Goal: Feedback & Contribution: Contribute content

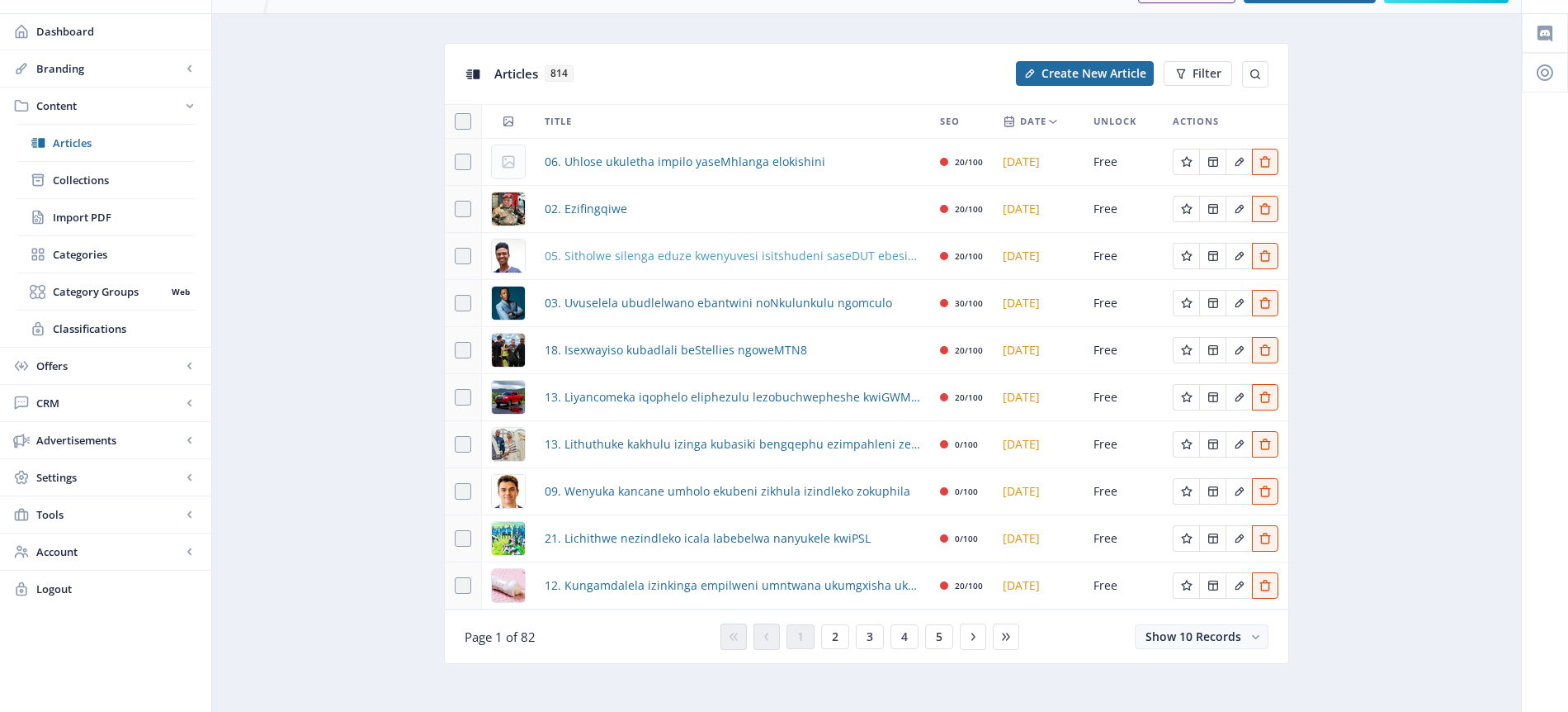
scroll to position [50, 0]
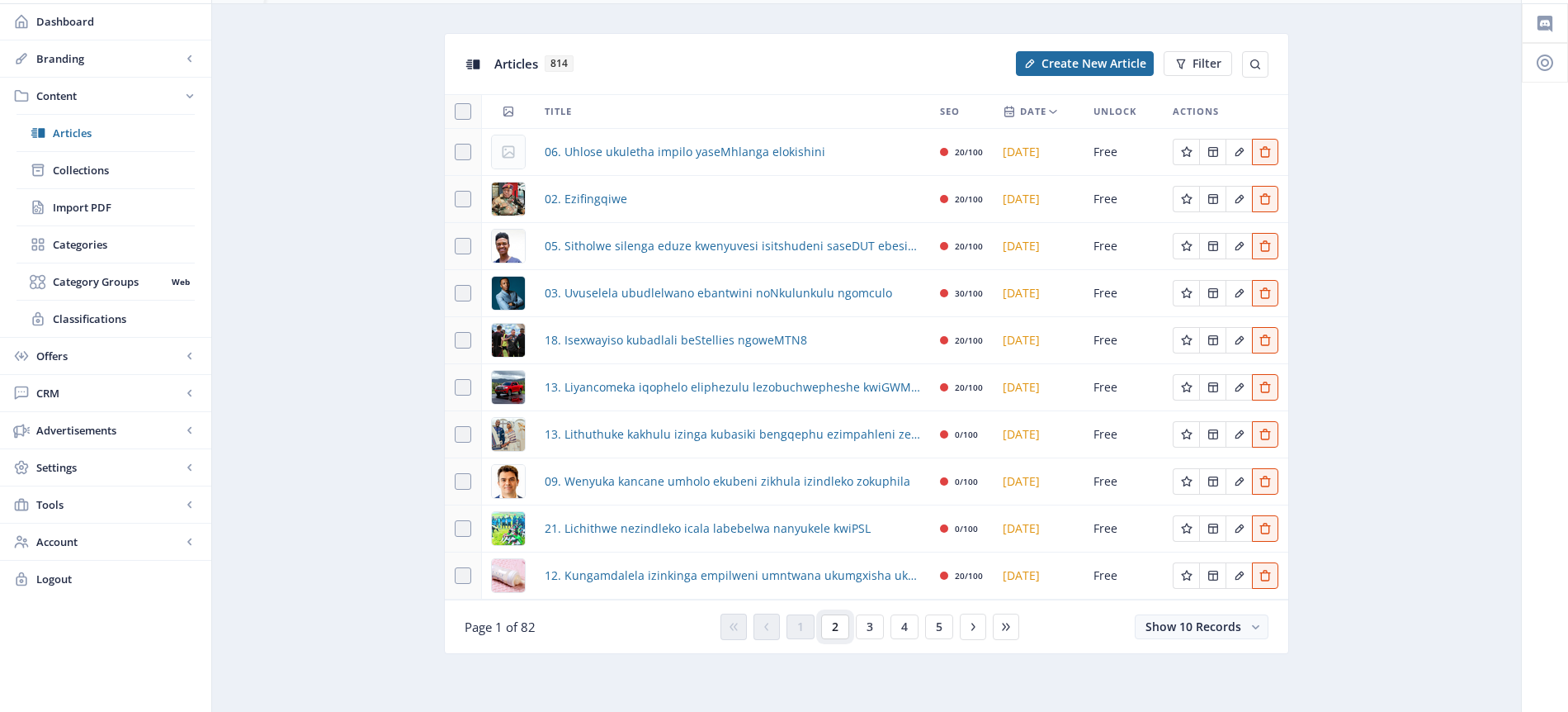
click at [837, 622] on span "2" at bounding box center [835, 626] width 7 height 13
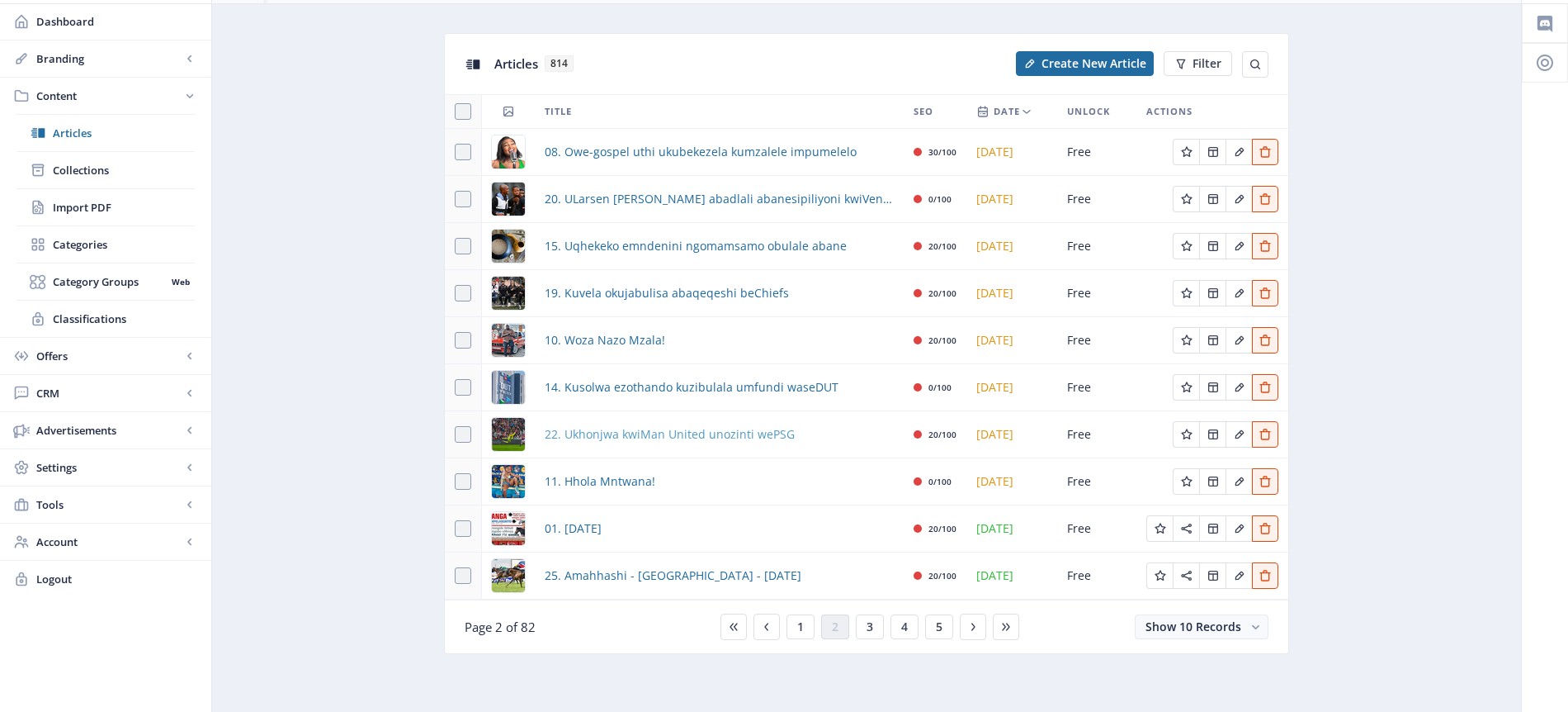
click at [658, 436] on span "22. Ukhonjwa kwiMan United unozinti wePSG" at bounding box center [670, 434] width 250 height 20
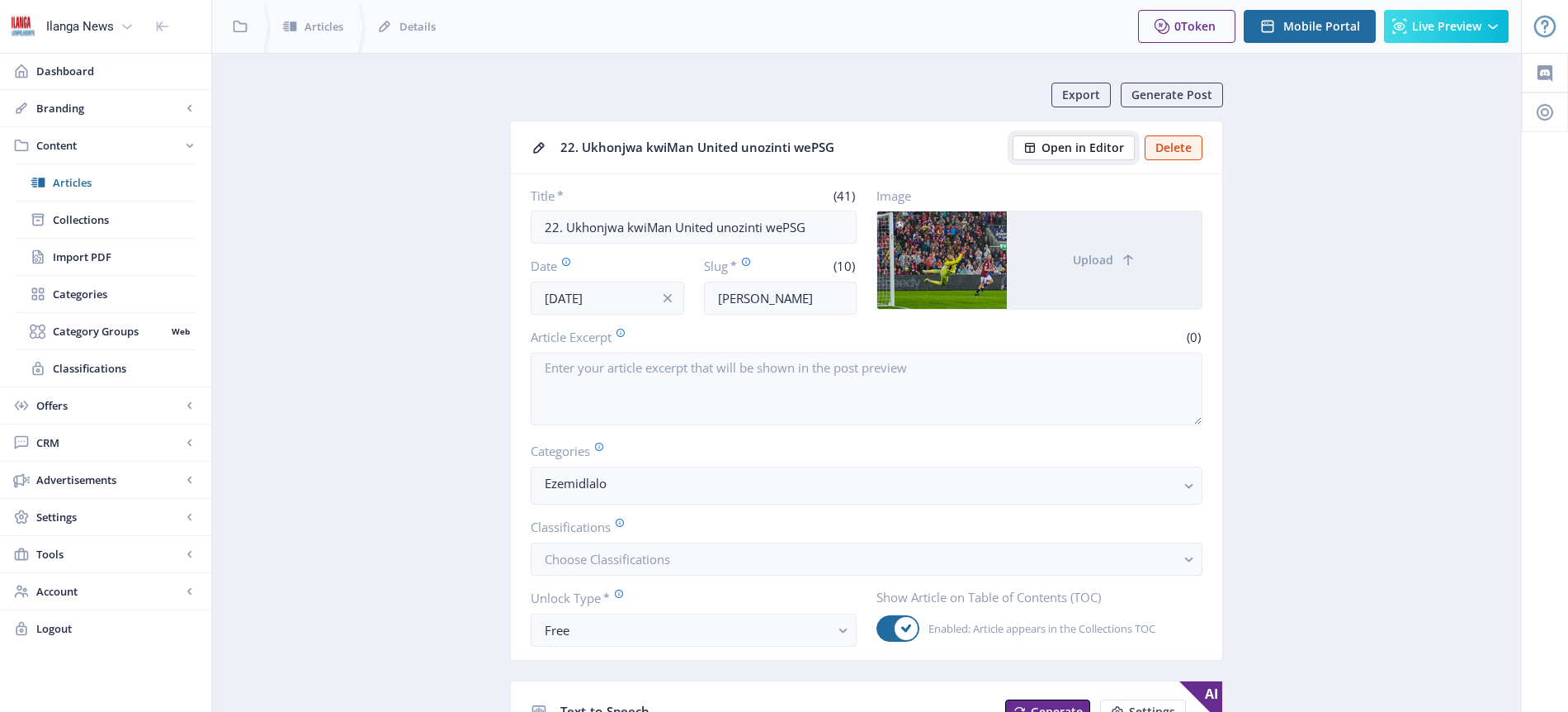
click at [1097, 147] on span "Open in Editor" at bounding box center [1082, 147] width 82 height 13
click at [86, 184] on span "Articles" at bounding box center [123, 182] width 142 height 17
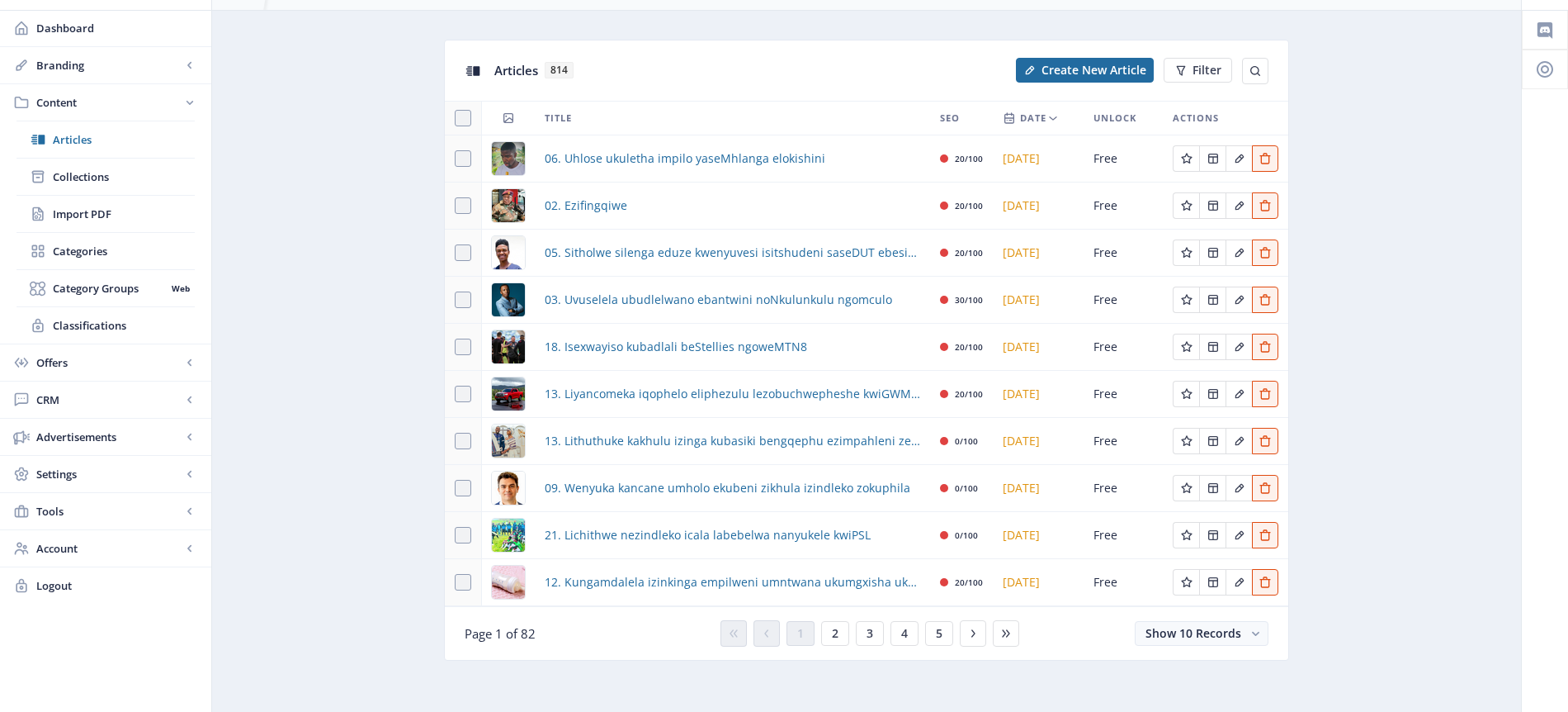
scroll to position [50, 0]
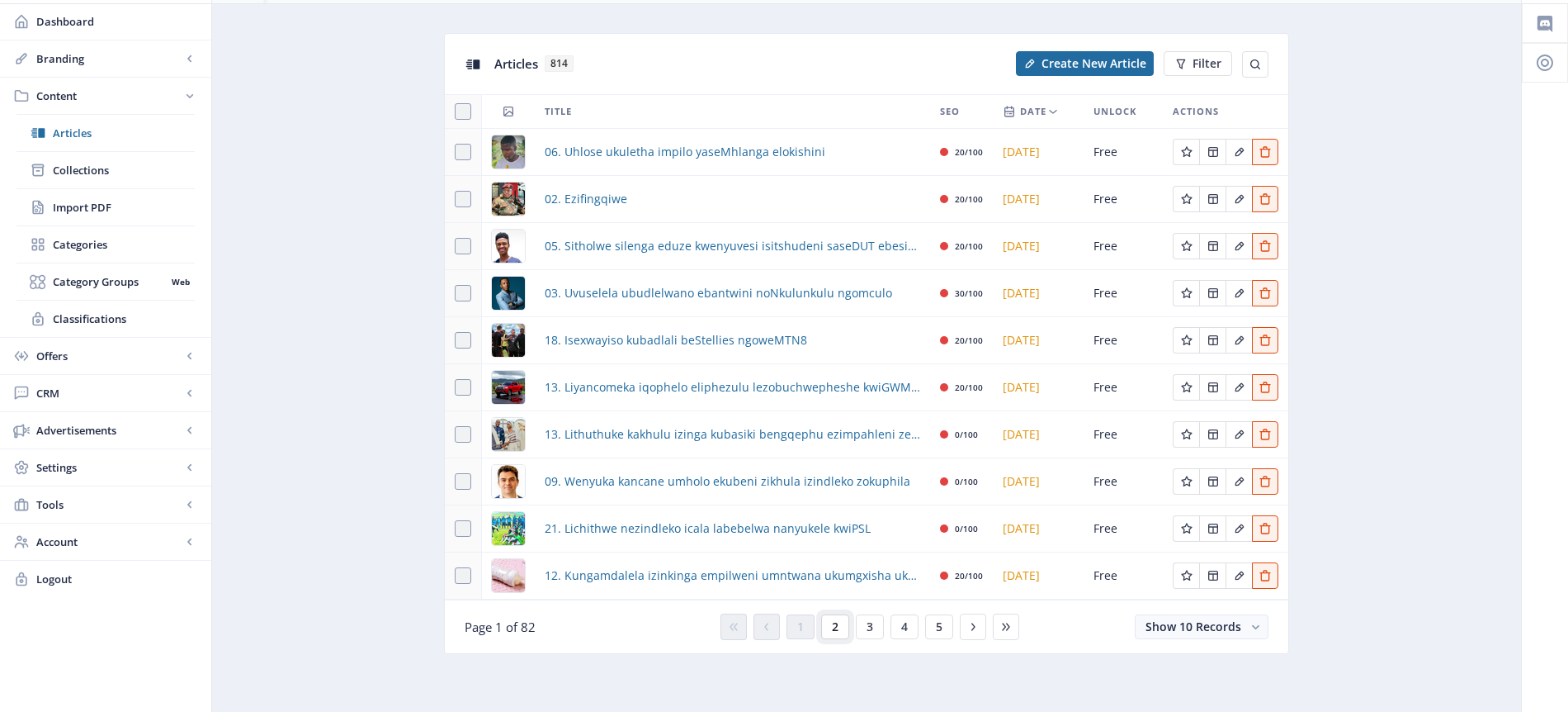
click at [839, 627] on button "2" at bounding box center [836, 627] width 28 height 25
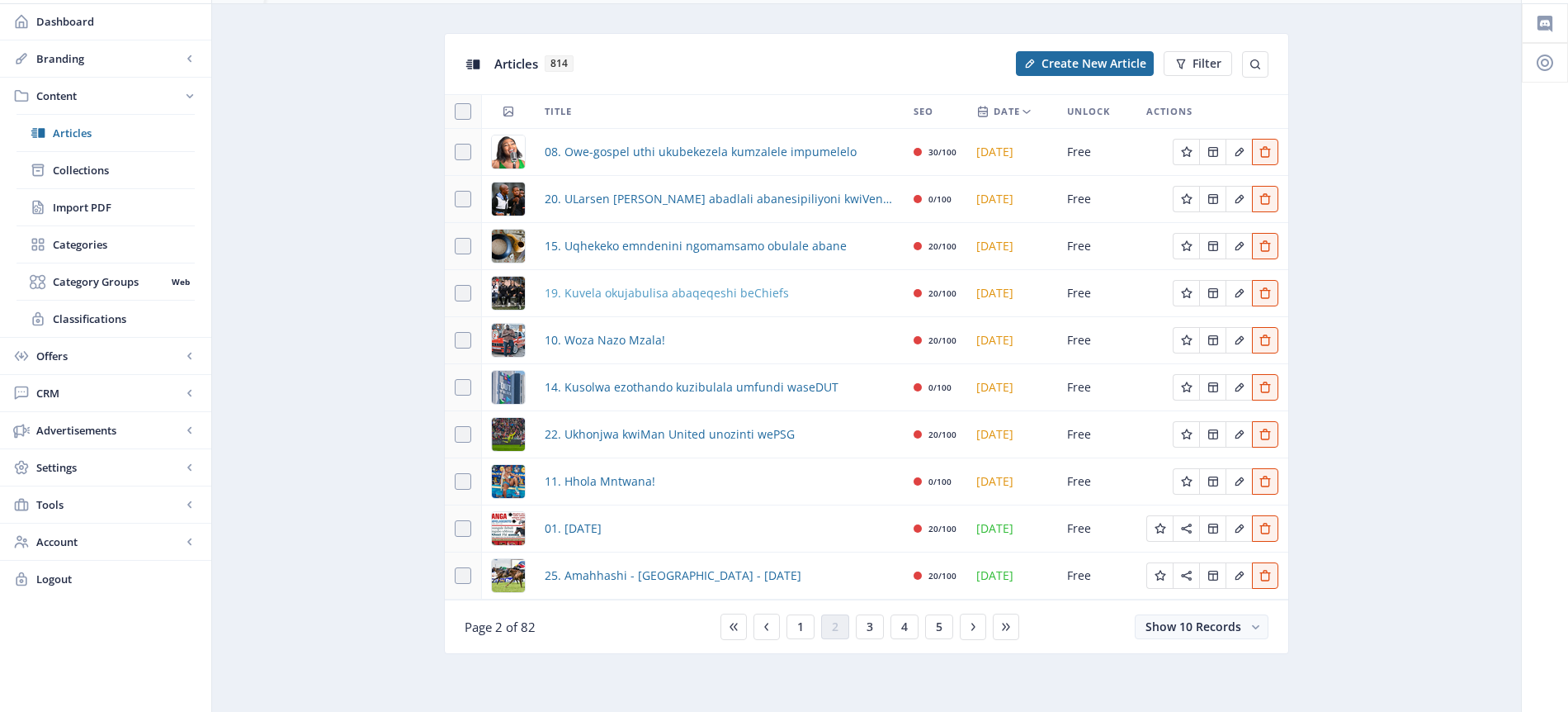
click at [673, 298] on span "19. Kuvela okujabulisa abaqeqeshi beChiefs" at bounding box center [667, 294] width 244 height 20
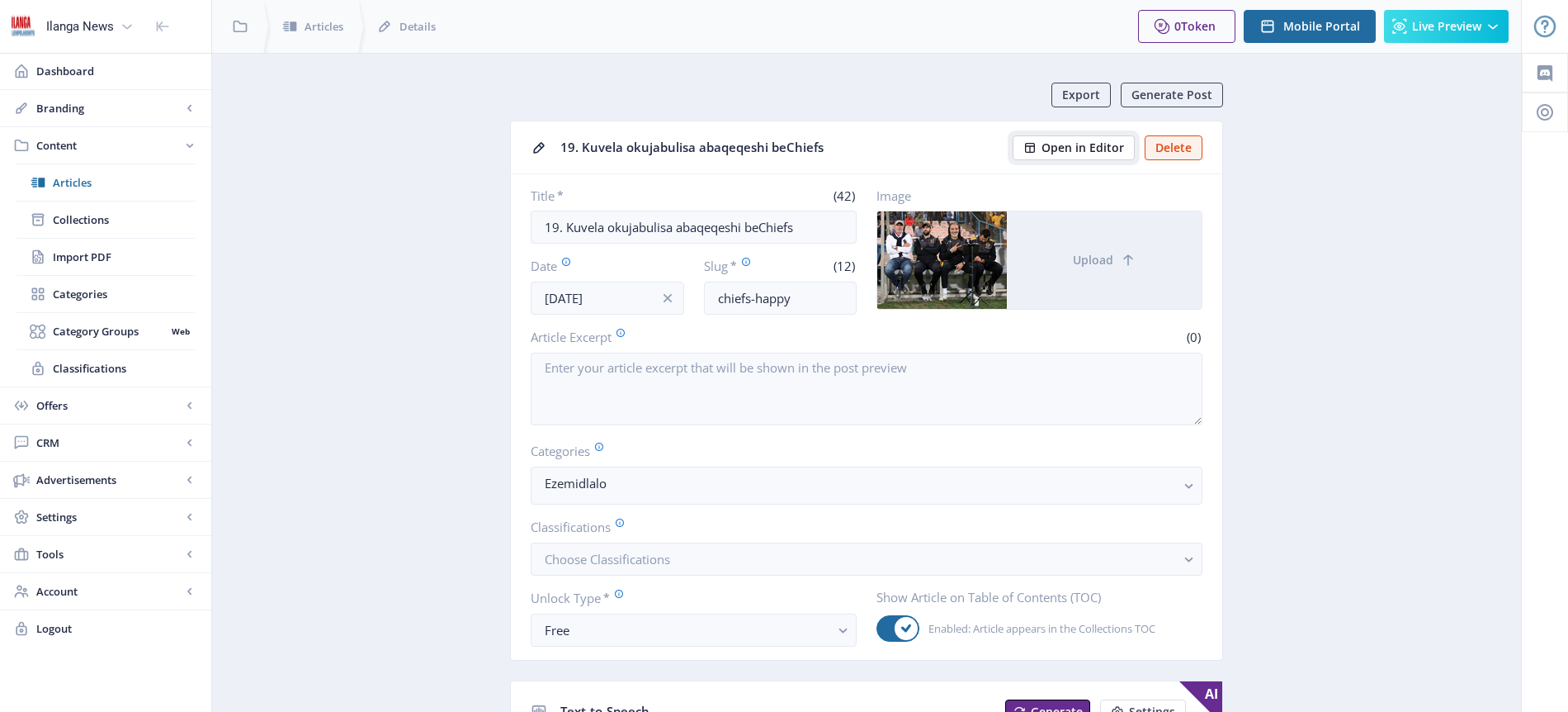
click at [1094, 145] on span "Open in Editor" at bounding box center [1082, 147] width 82 height 13
click at [94, 178] on span "Articles" at bounding box center [123, 182] width 142 height 17
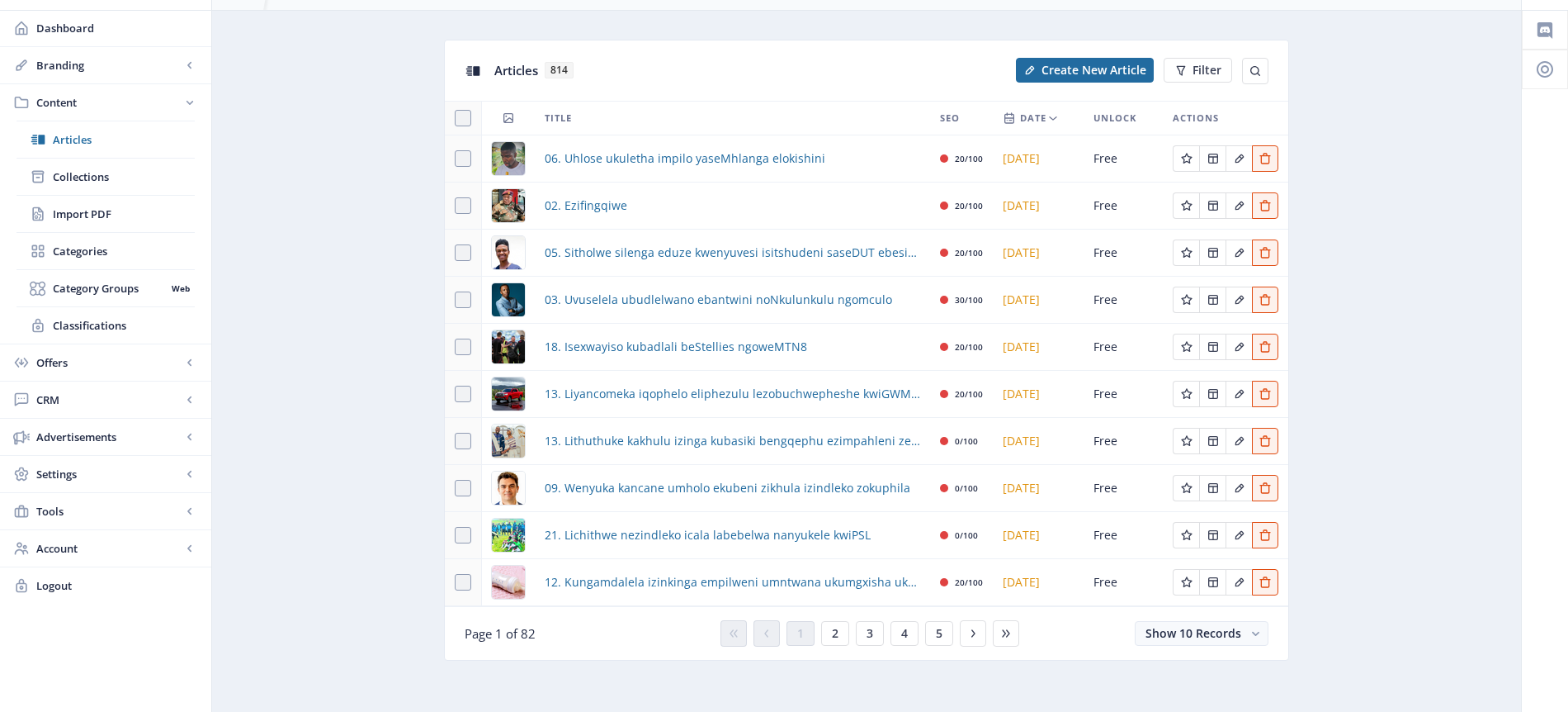
scroll to position [50, 0]
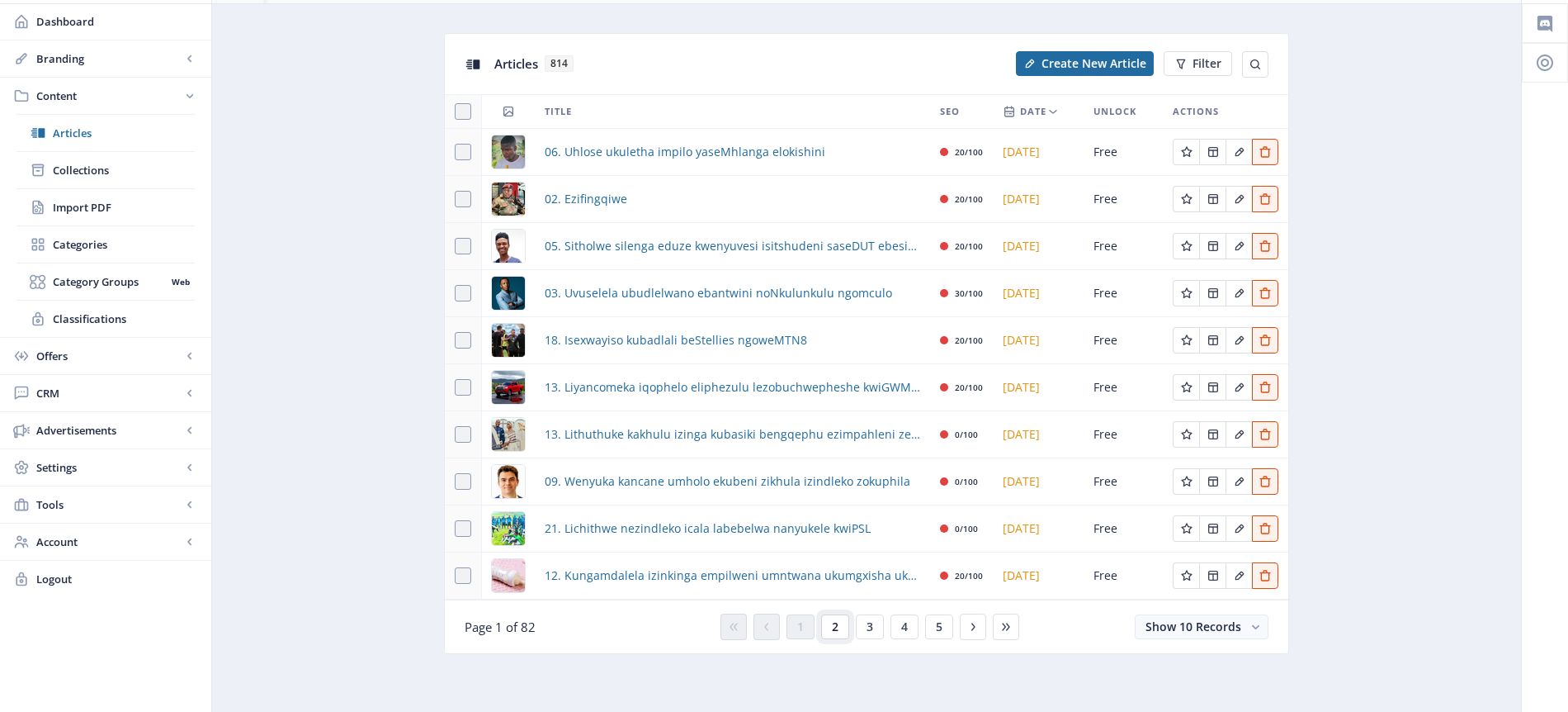
click at [839, 627] on button "2" at bounding box center [836, 627] width 28 height 25
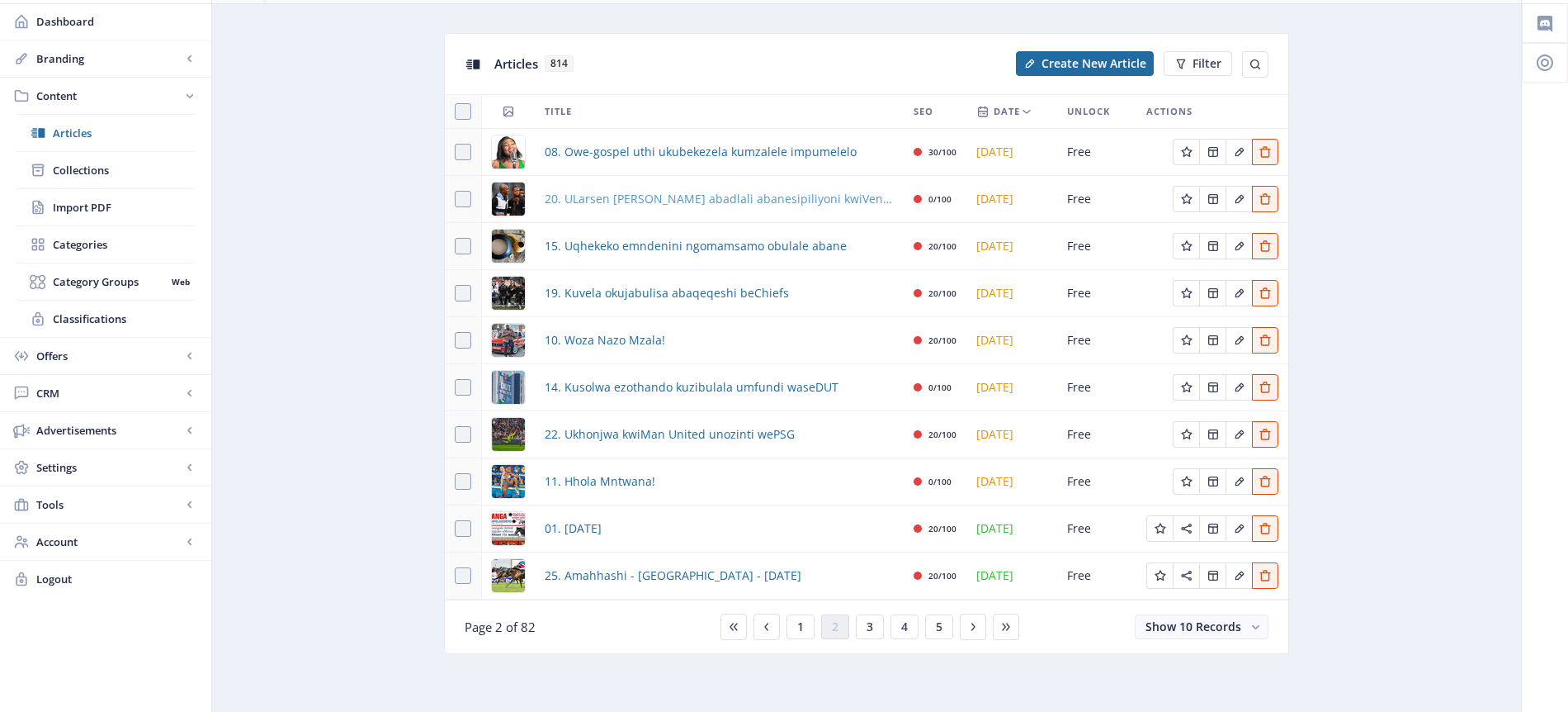
click at [657, 195] on span "20. ULarsen [PERSON_NAME] abadlali abanesipiliyoni kwiVenda FC" at bounding box center [720, 199] width 349 height 20
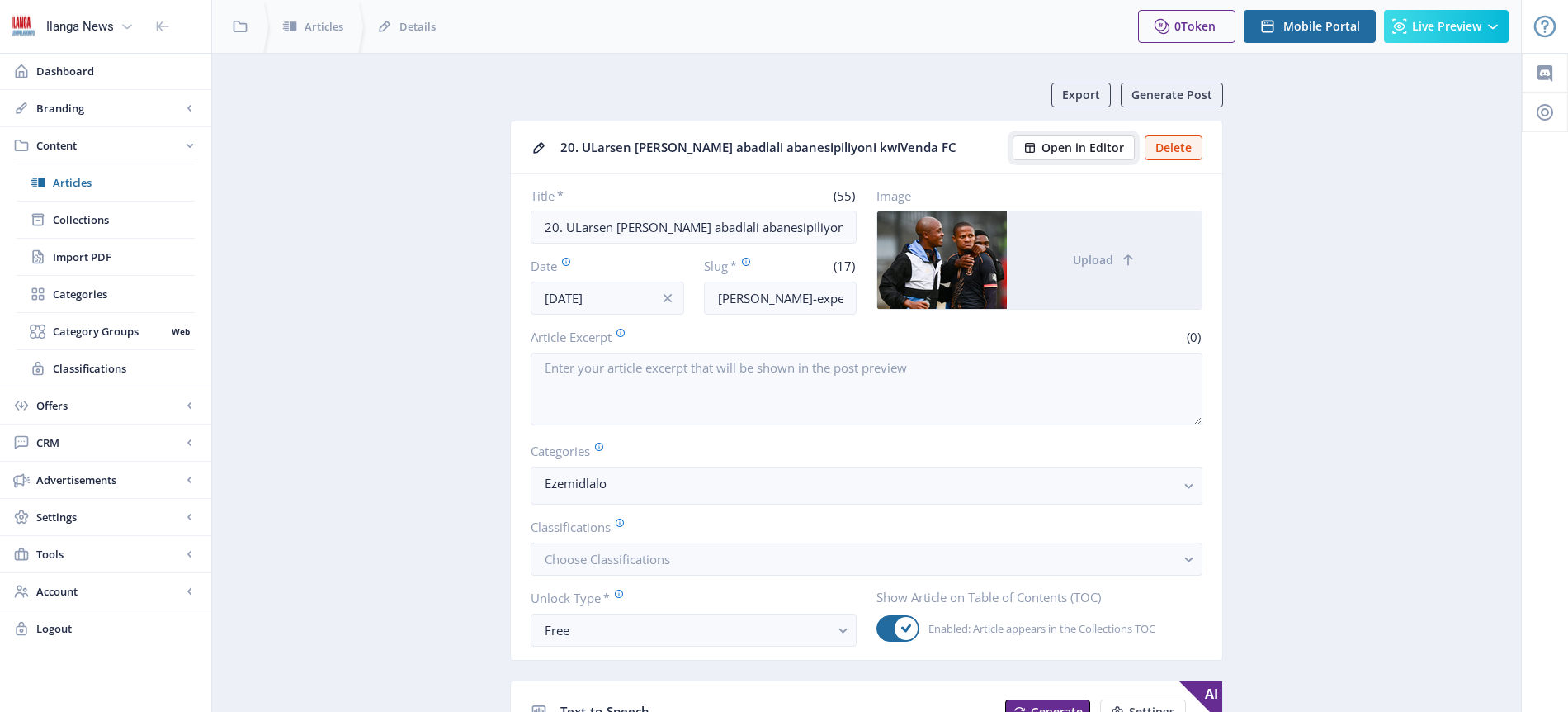
click at [1086, 146] on span "Open in Editor" at bounding box center [1082, 147] width 82 height 13
click at [96, 185] on span "Articles" at bounding box center [123, 182] width 142 height 17
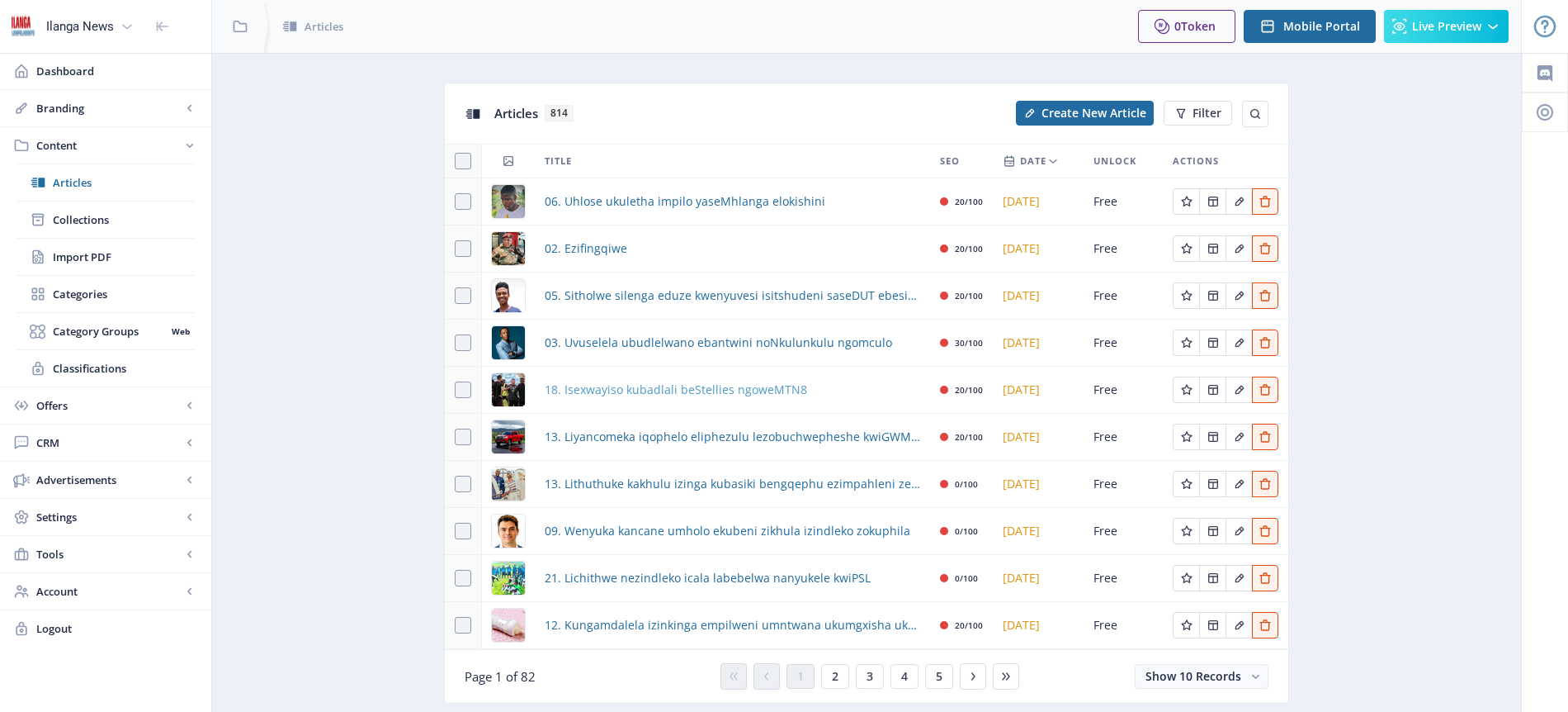
click at [740, 387] on span "18. Isexwayiso kubadlali beStellies ngoweMTN8" at bounding box center [676, 390] width 263 height 20
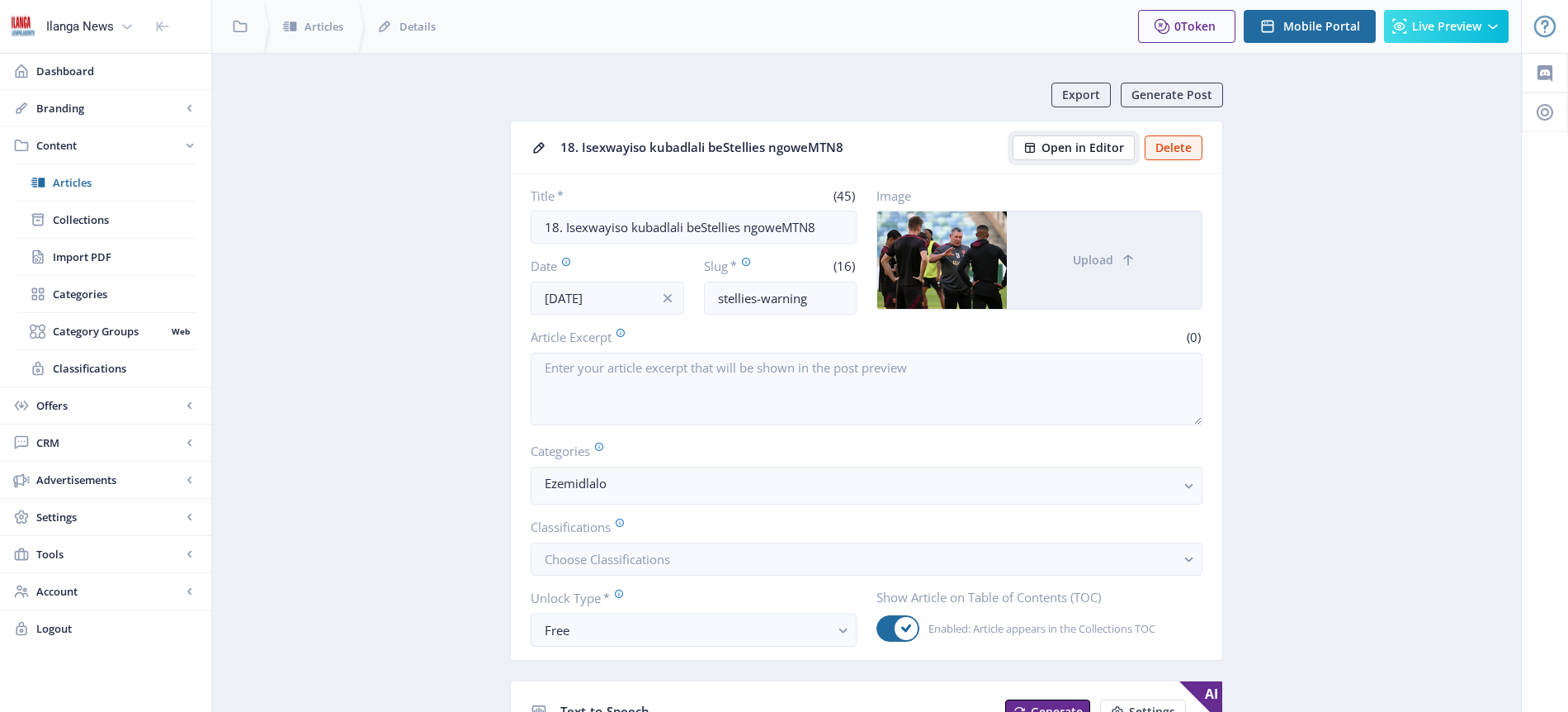
click at [1099, 145] on span "Open in Editor" at bounding box center [1082, 147] width 82 height 13
click at [66, 184] on span "Articles" at bounding box center [123, 182] width 142 height 17
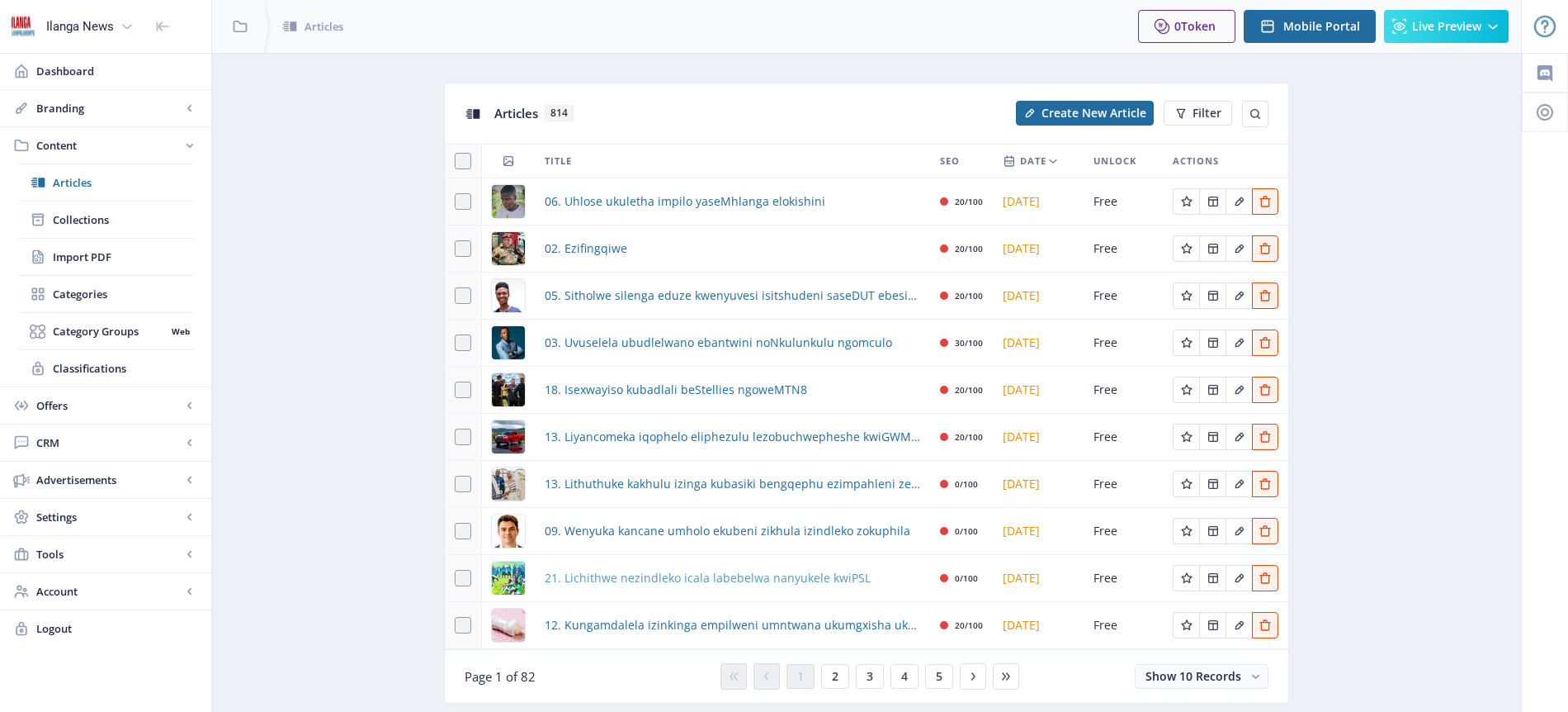
click at [692, 575] on span "21. Lichithwe nezindleko icala labebelwa nanyukele kwiPSL" at bounding box center [708, 578] width 326 height 20
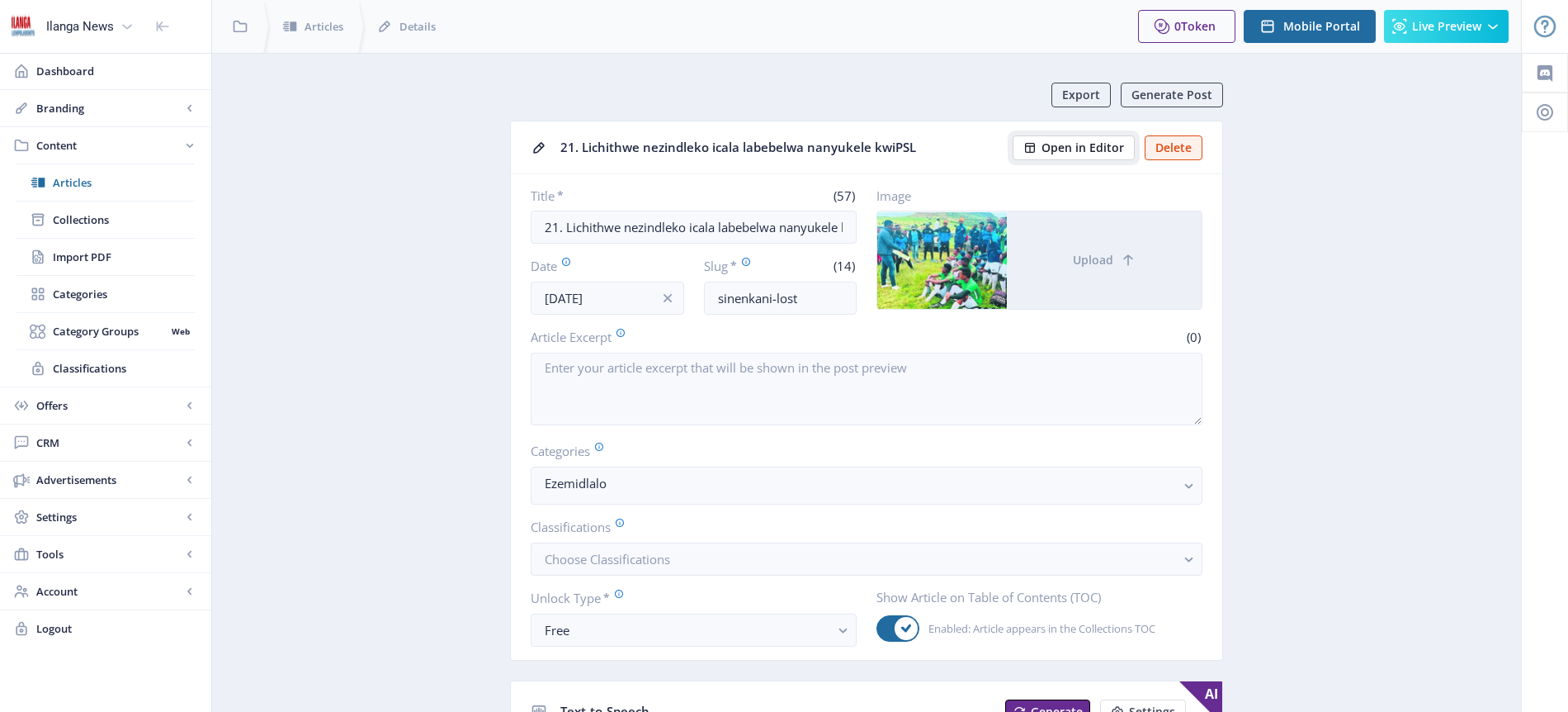
click at [1064, 151] on span "Open in Editor" at bounding box center [1082, 147] width 82 height 13
click at [77, 187] on span "Articles" at bounding box center [123, 182] width 142 height 17
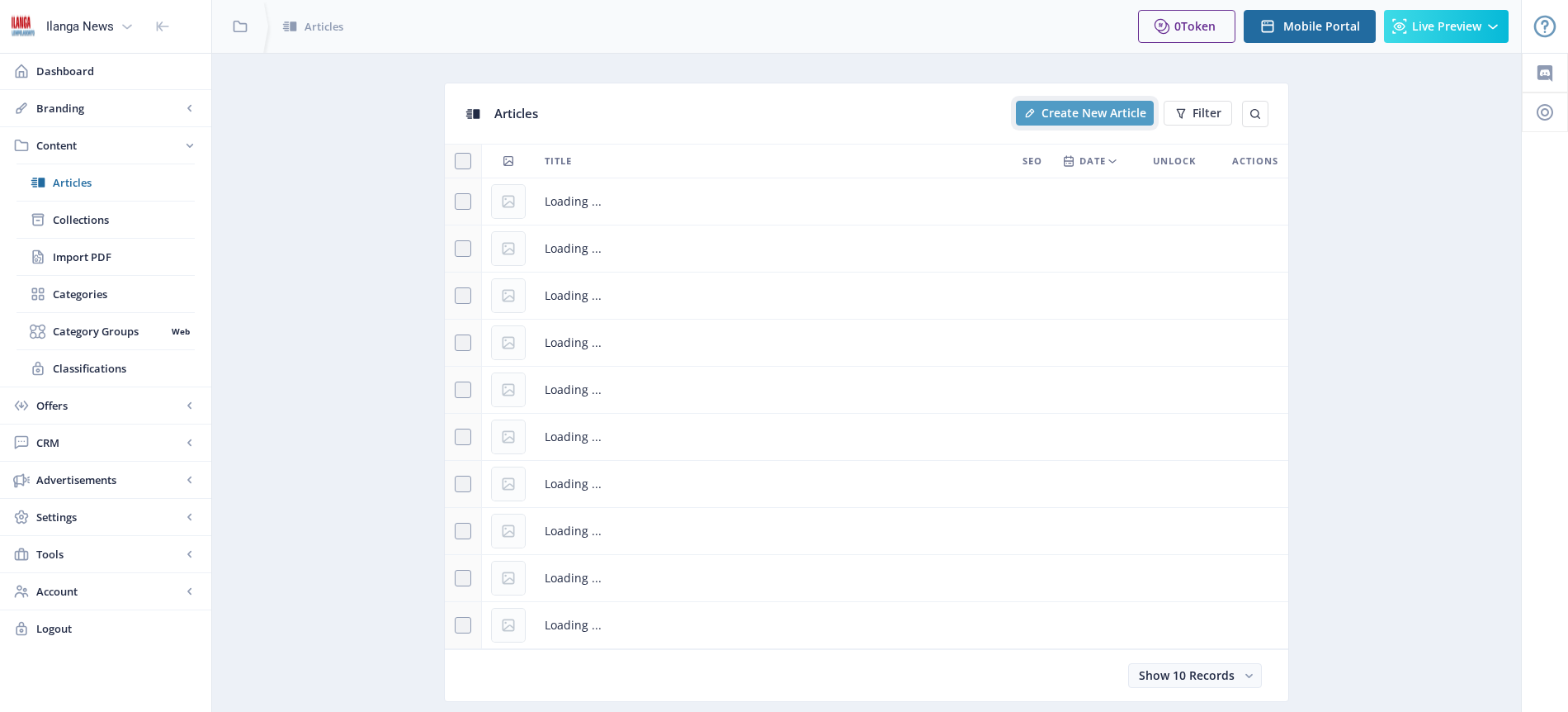
click at [1095, 117] on span "Create New Article" at bounding box center [1094, 112] width 105 height 13
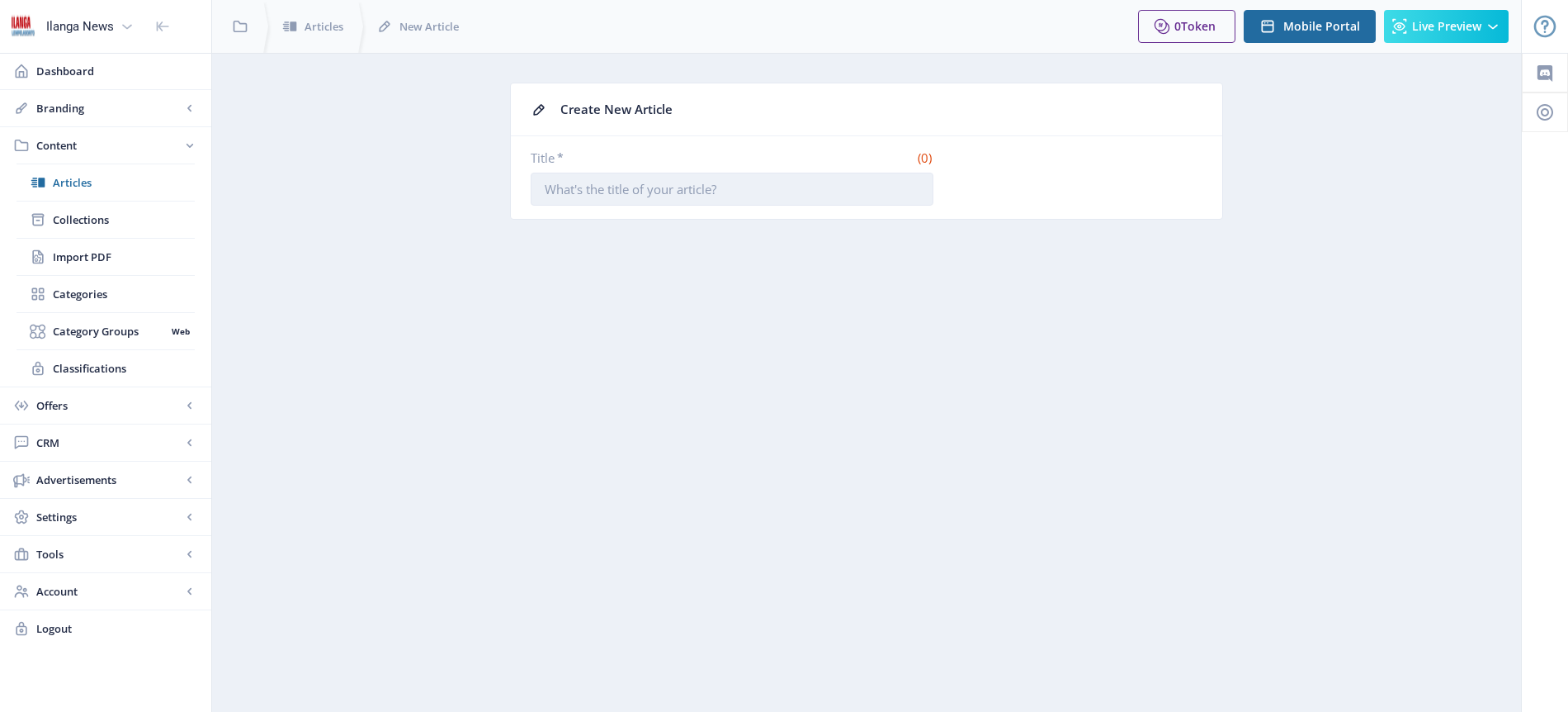
click at [685, 195] on input "Title *" at bounding box center [731, 188] width 402 height 33
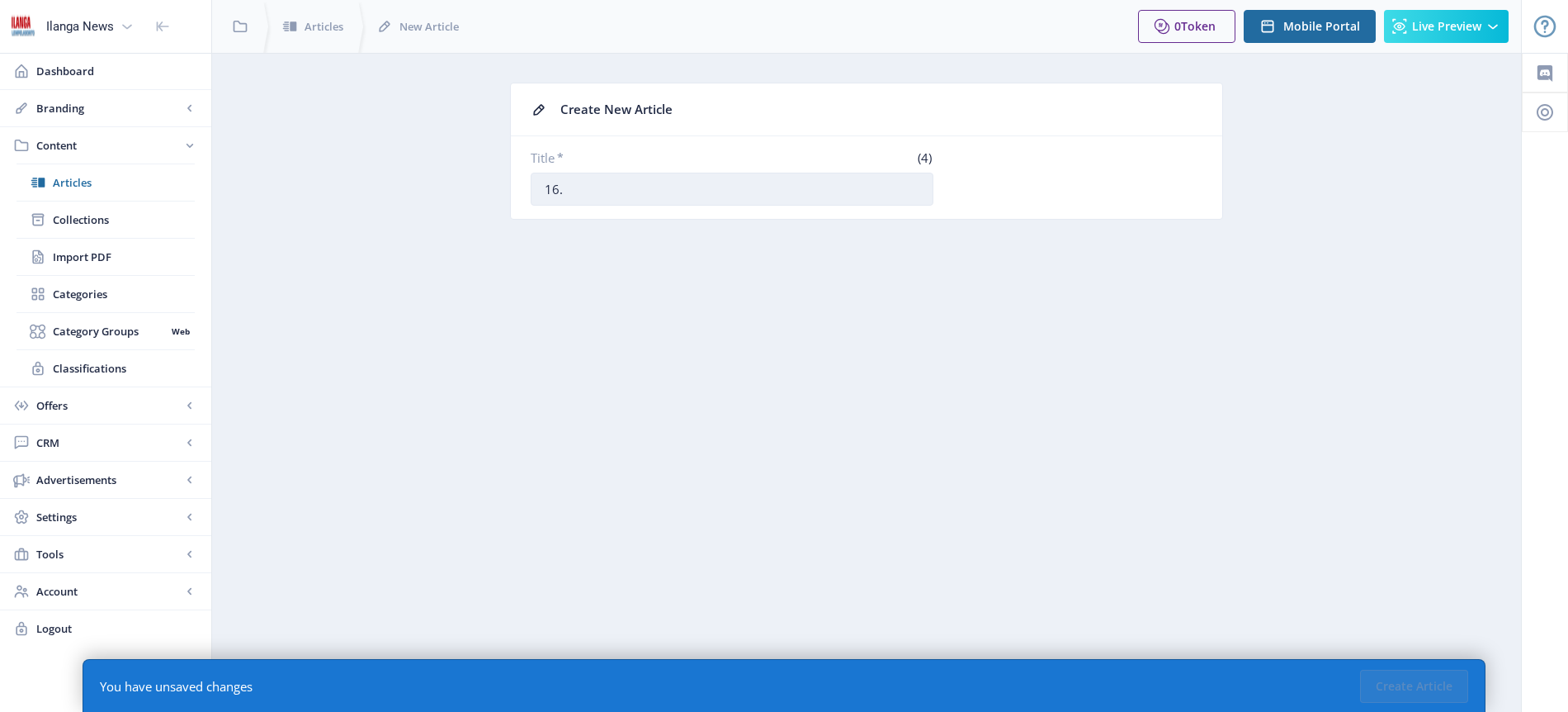
paste input "Umqeqeshi wePirates uhlabeke umxhwele ngoSebelebele"
type input "16. Umqeqeshi wePirates uhlabeke umxhwele ngoSebelebele"
click at [1413, 685] on button "Create Article" at bounding box center [1413, 685] width 108 height 33
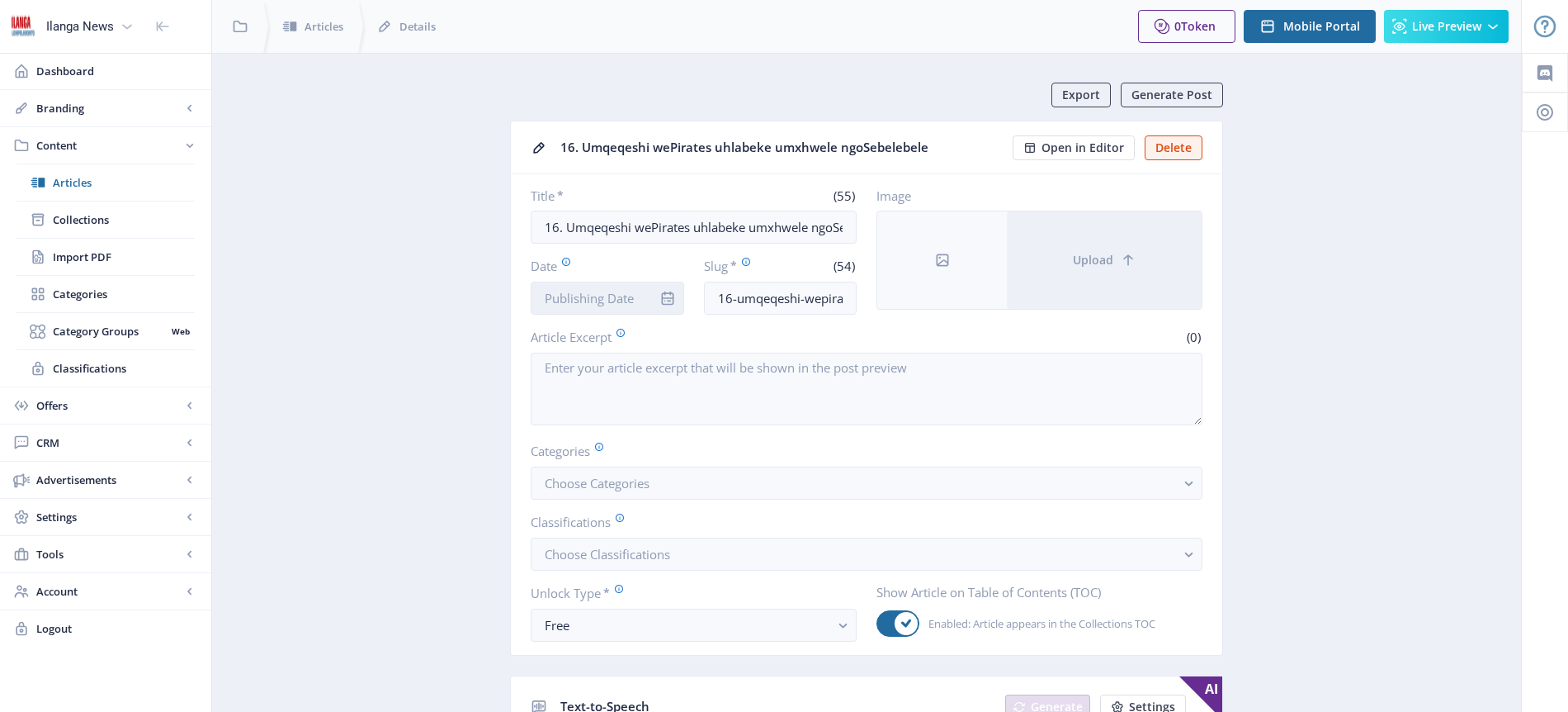
click at [628, 301] on input "Date" at bounding box center [607, 297] width 154 height 33
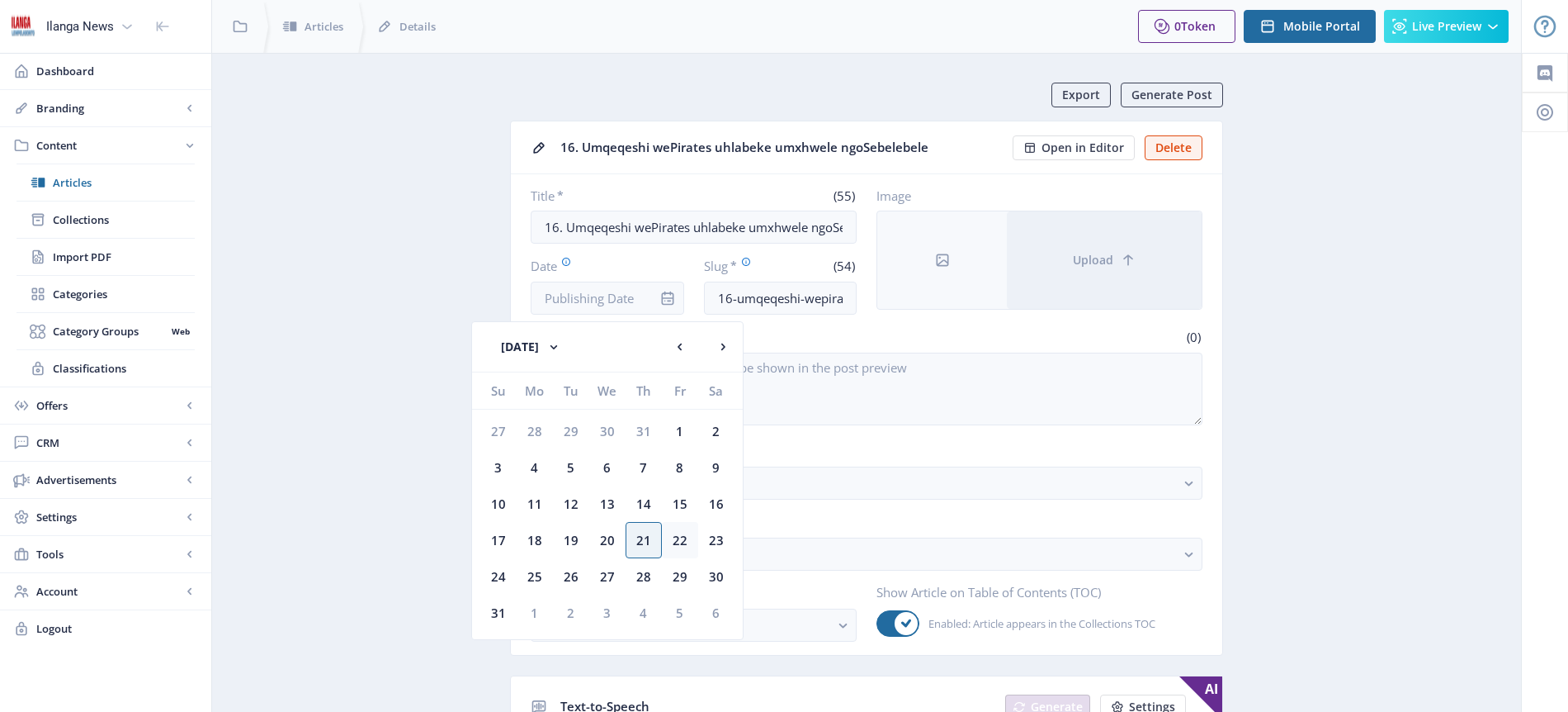
click at [678, 540] on div "22" at bounding box center [680, 539] width 37 height 37
type input "[DATE]"
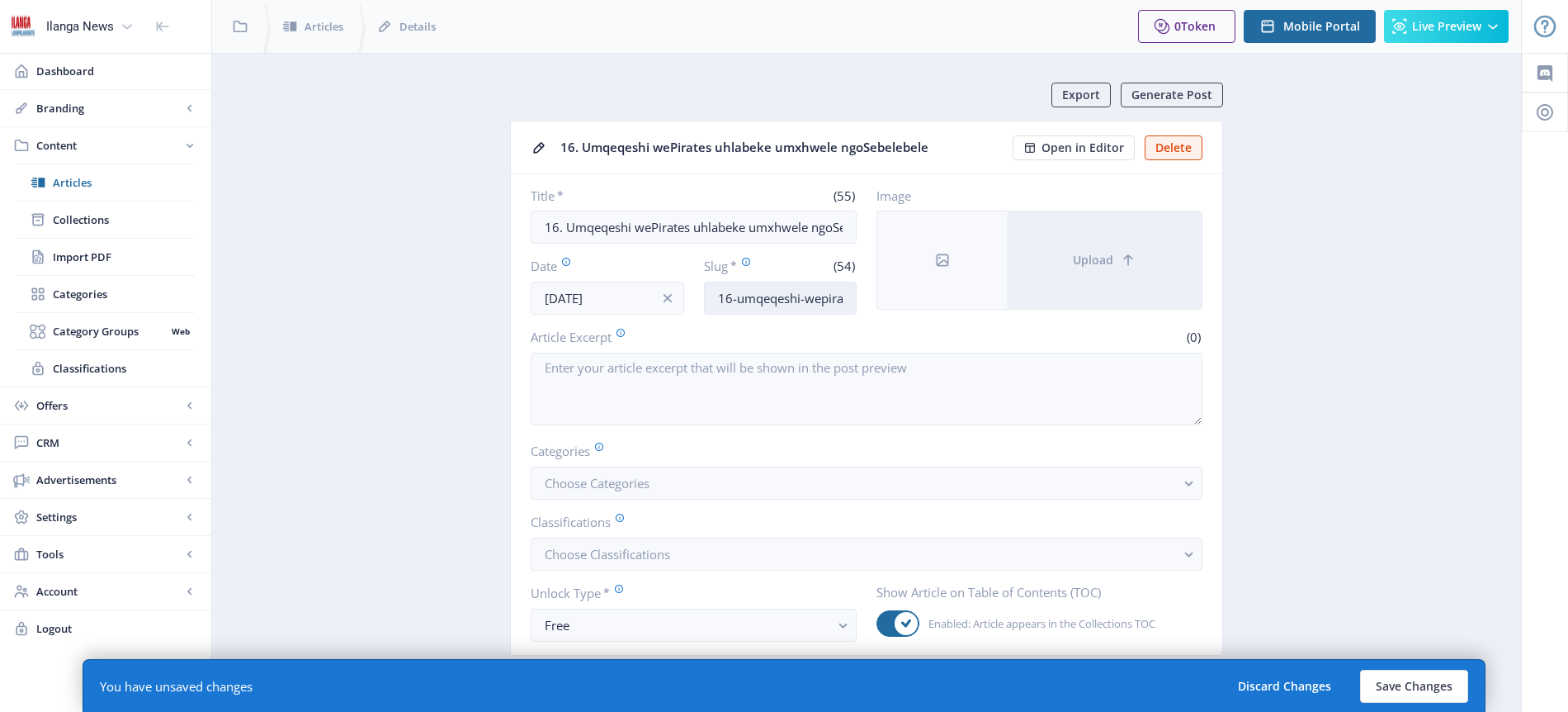
click at [781, 298] on input "16-umqeqeshi-wepirates-uhlabeke-umxhwele-ngosebelebele" at bounding box center [780, 297] width 154 height 33
type input "Sebelebele-hot"
click at [621, 490] on span "Choose Categories" at bounding box center [598, 483] width 105 height 17
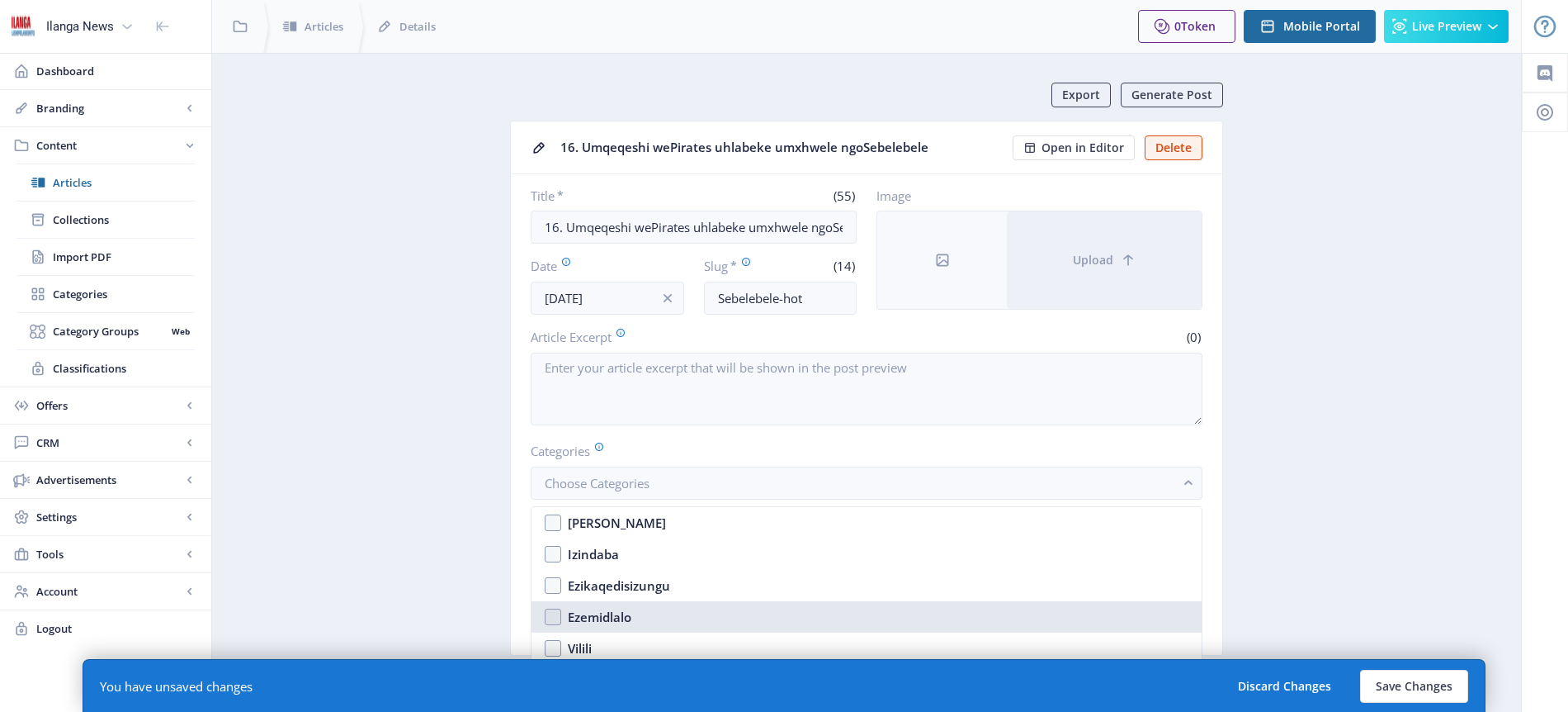
click at [624, 617] on div "Ezemidlalo" at bounding box center [600, 617] width 63 height 20
checkbox input "true"
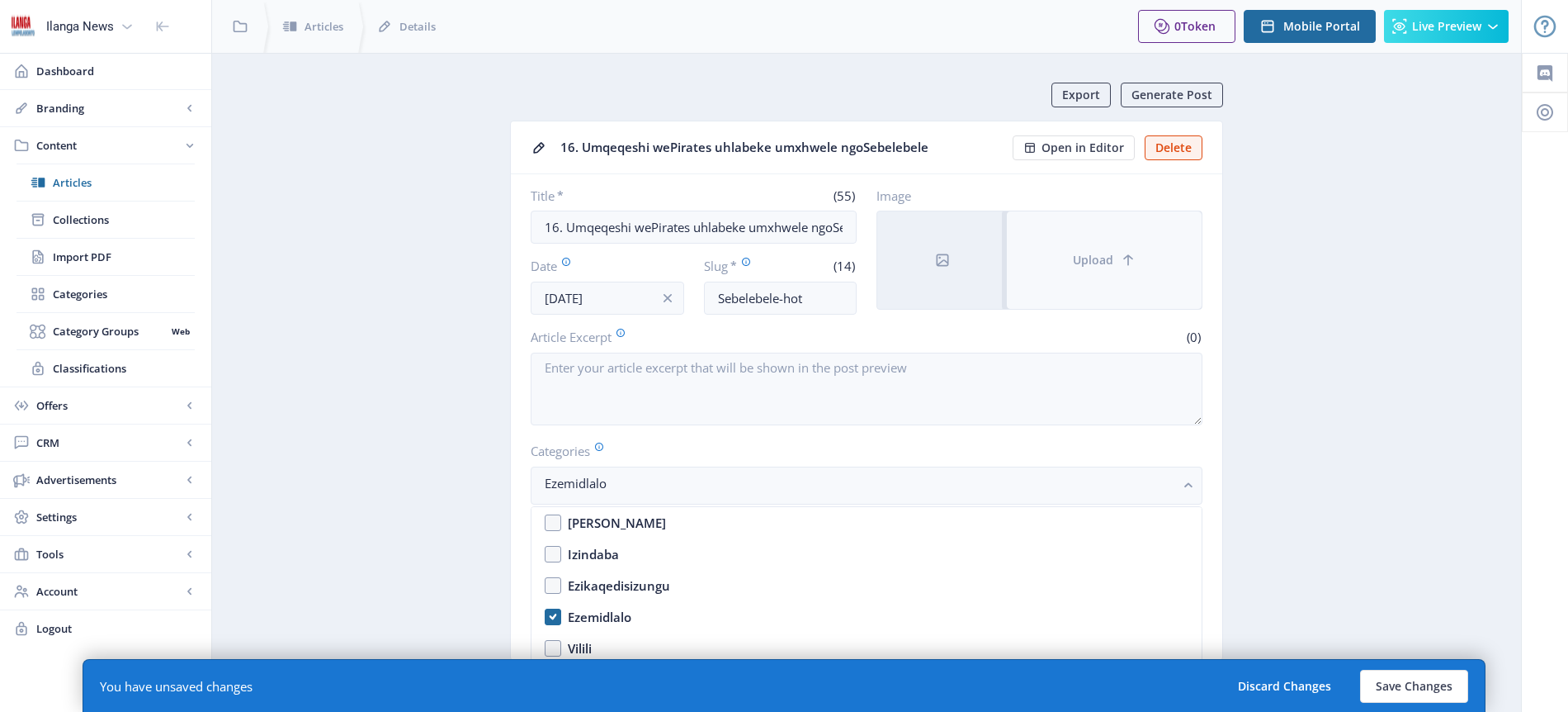
click at [1110, 259] on span "Upload" at bounding box center [1092, 260] width 41 height 13
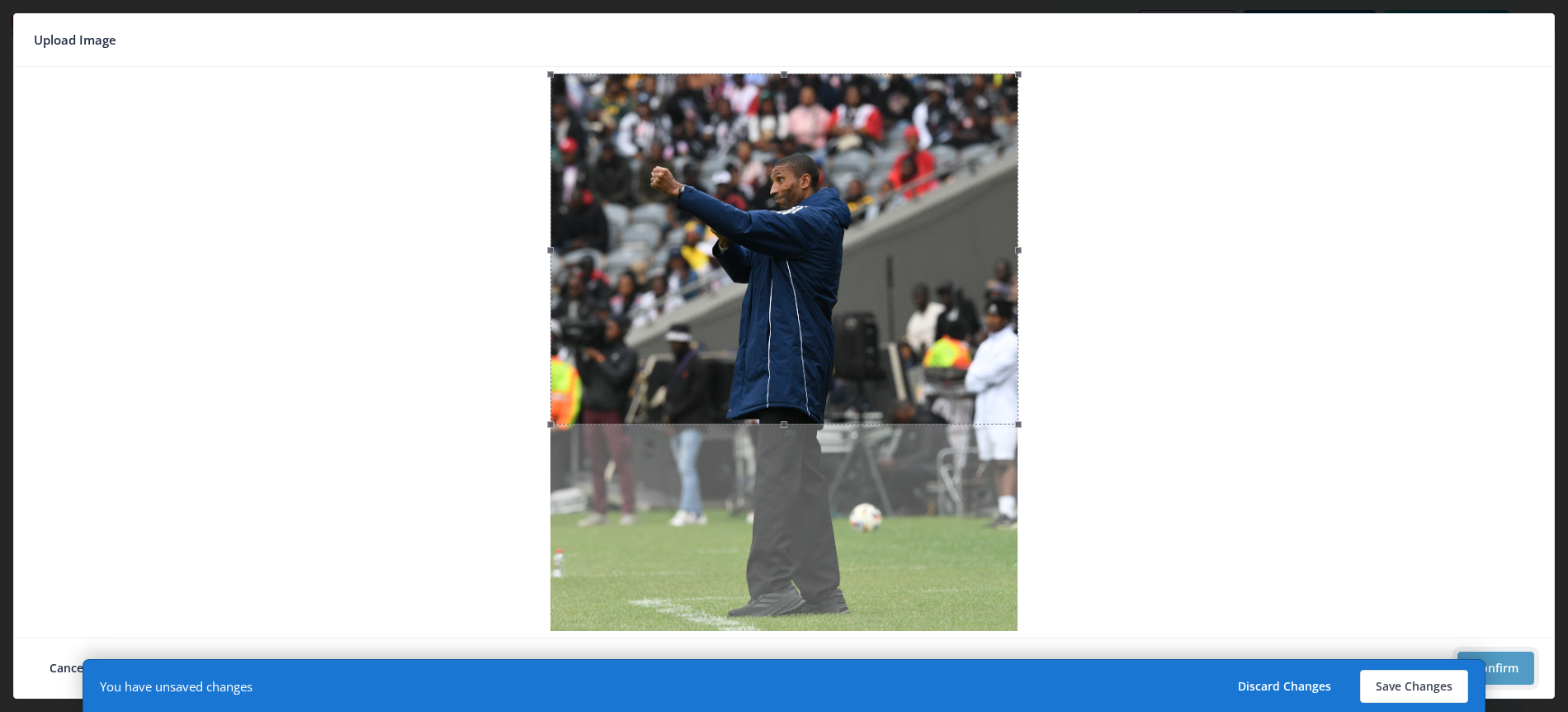
click at [1509, 672] on button "Confirm" at bounding box center [1496, 667] width 76 height 33
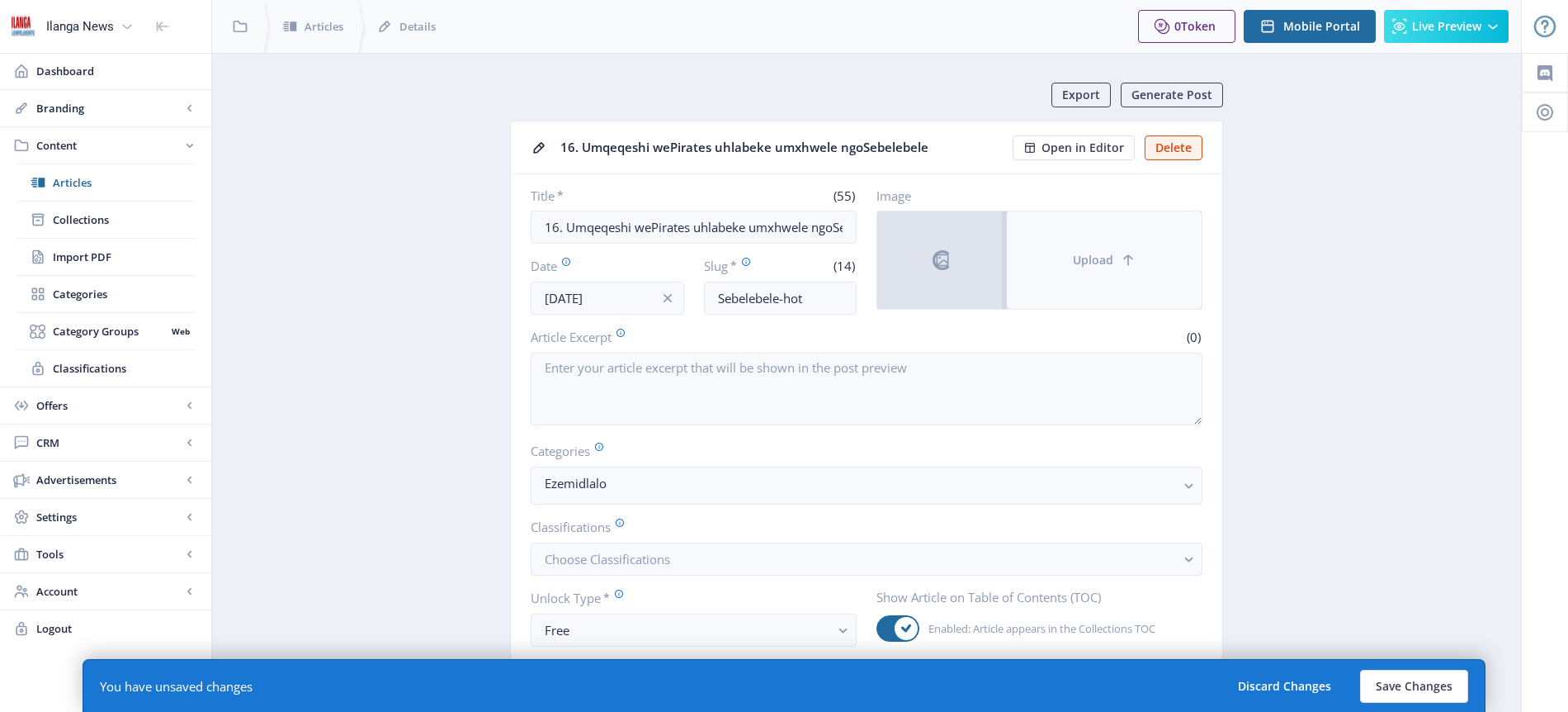
click at [1120, 278] on button "Upload" at bounding box center [1104, 260] width 195 height 97
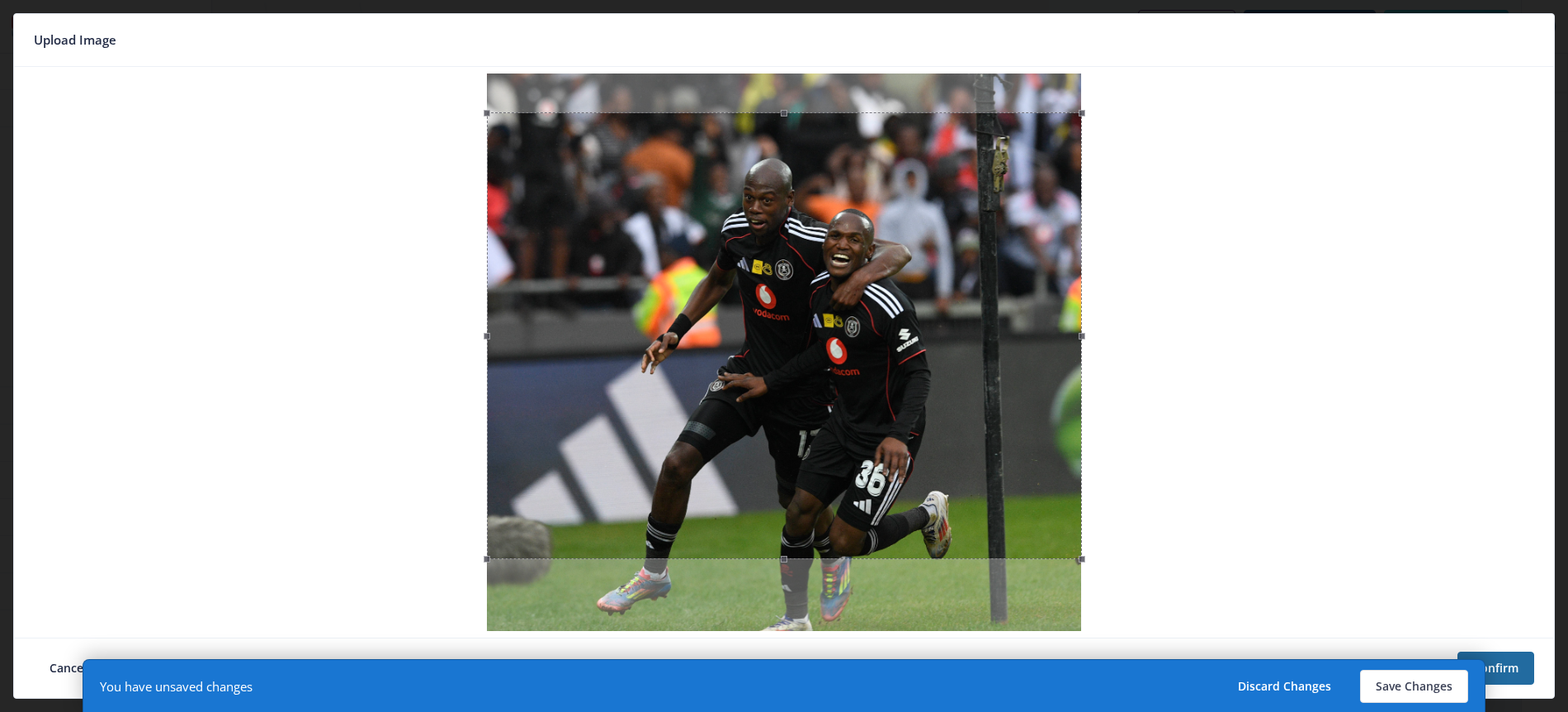
drag, startPoint x: 802, startPoint y: 315, endPoint x: 802, endPoint y: 354, distance: 39.0
click at [802, 354] on div at bounding box center [784, 335] width 595 height 446
click at [1399, 695] on button "Save Changes" at bounding box center [1413, 685] width 108 height 33
type input "sebelebele-hot"
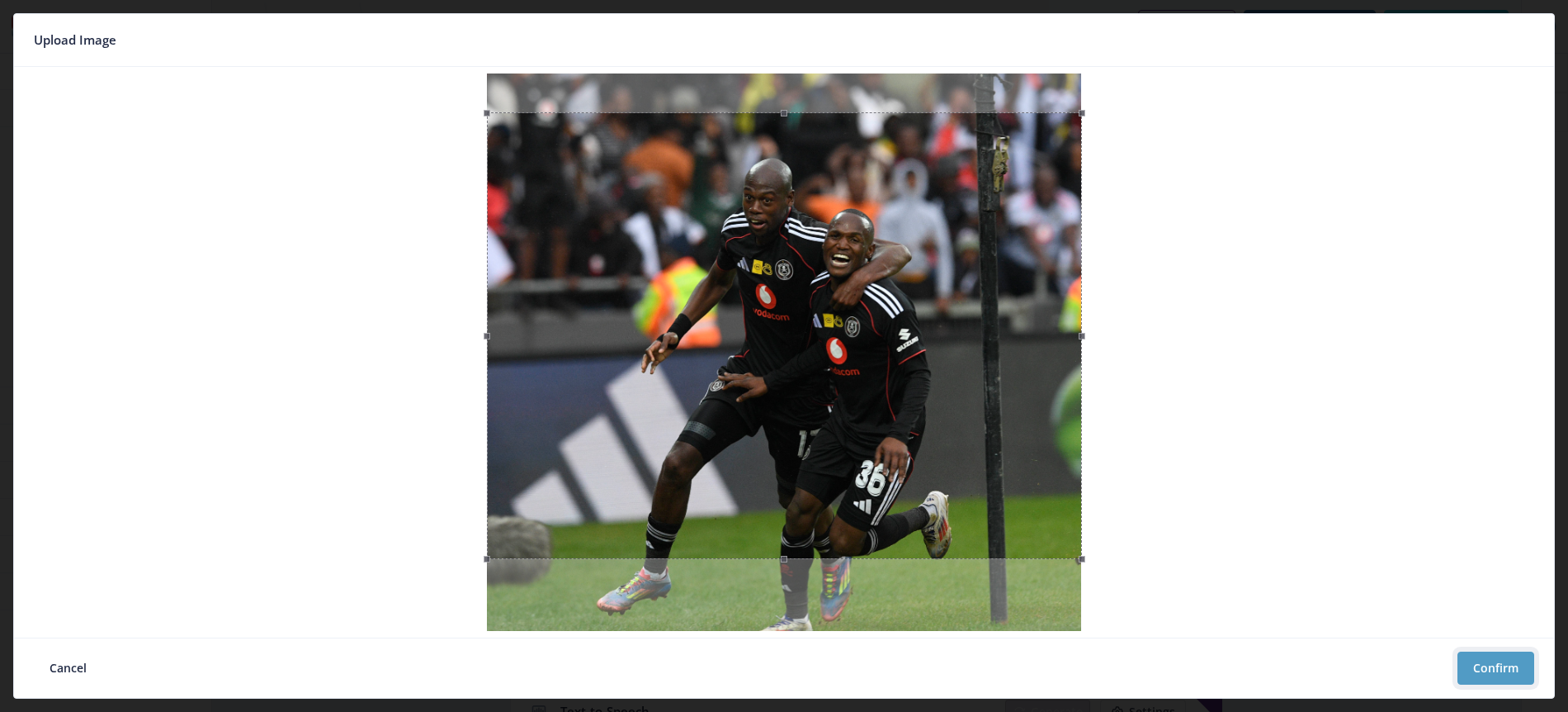
click at [1491, 664] on button "Confirm" at bounding box center [1496, 667] width 76 height 33
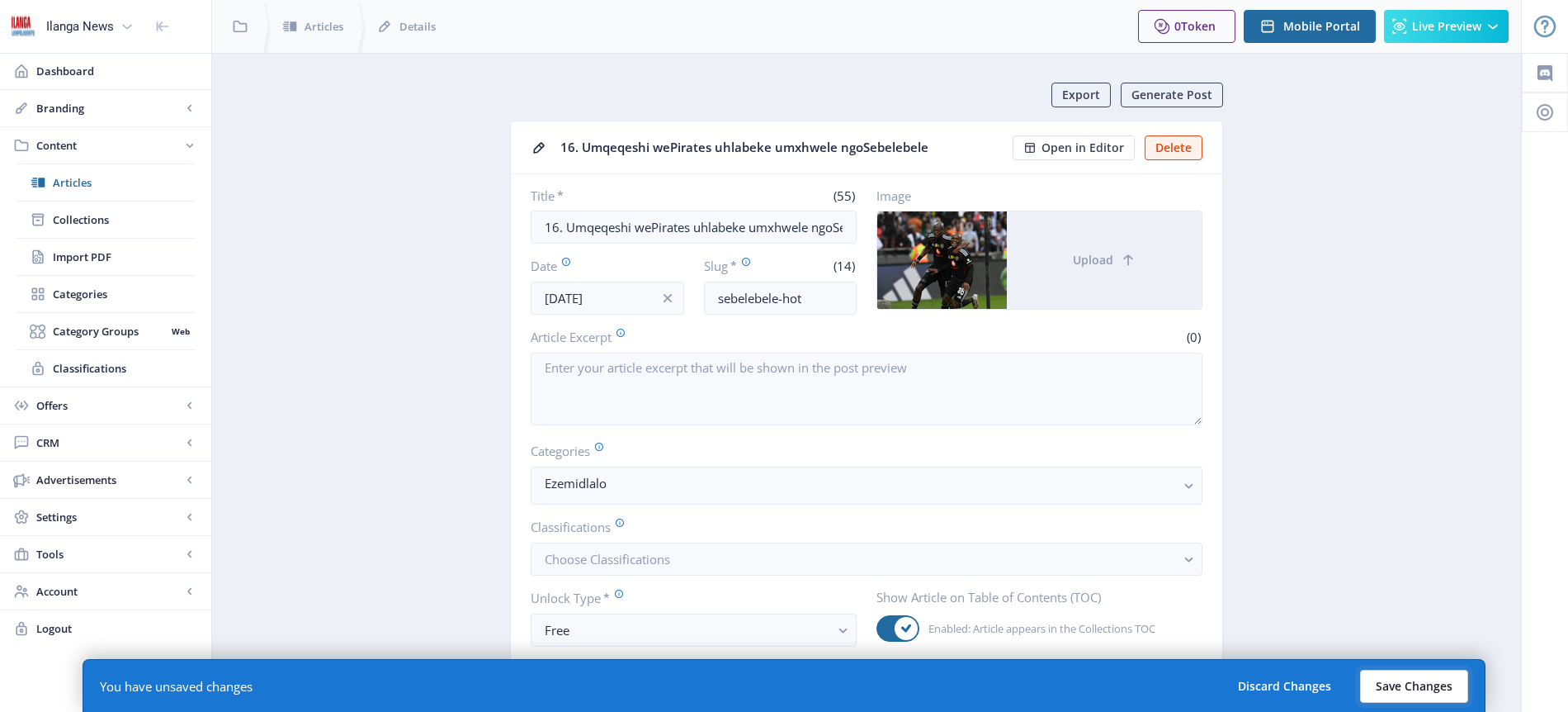
click at [1401, 683] on button "Save Changes" at bounding box center [1413, 685] width 108 height 33
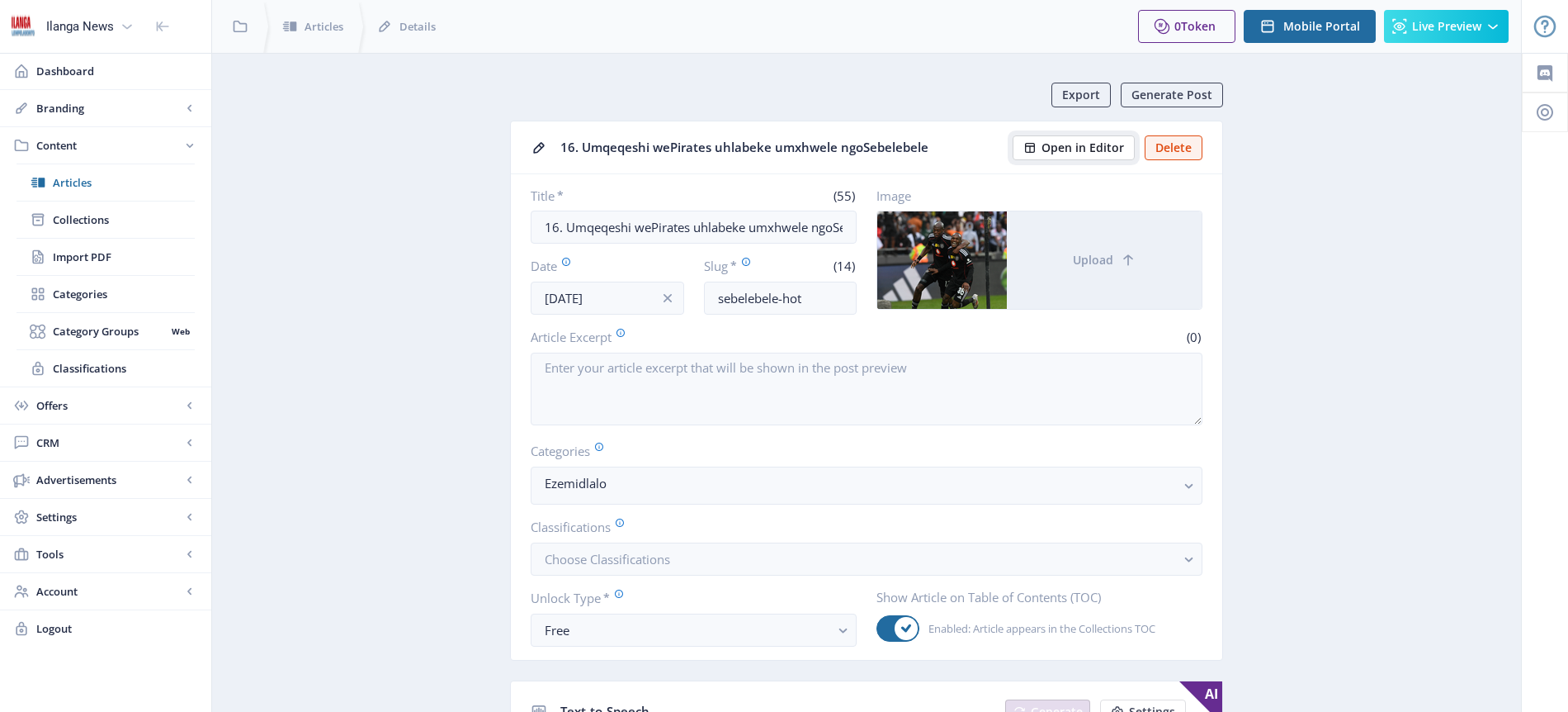
click at [1085, 149] on span "Open in Editor" at bounding box center [1082, 147] width 82 height 13
click at [97, 179] on span "Articles" at bounding box center [123, 182] width 142 height 17
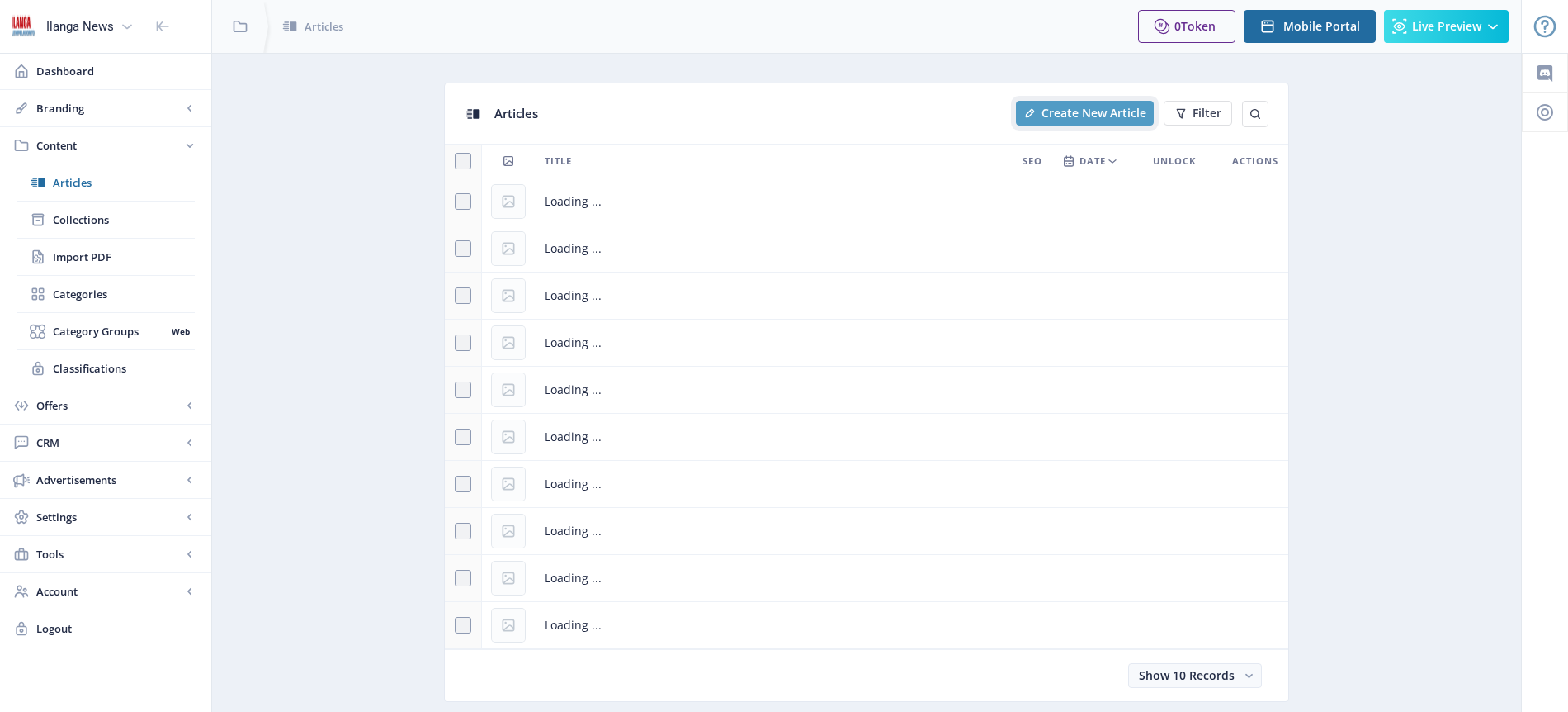
click at [1075, 114] on span "Create New Article" at bounding box center [1094, 112] width 105 height 13
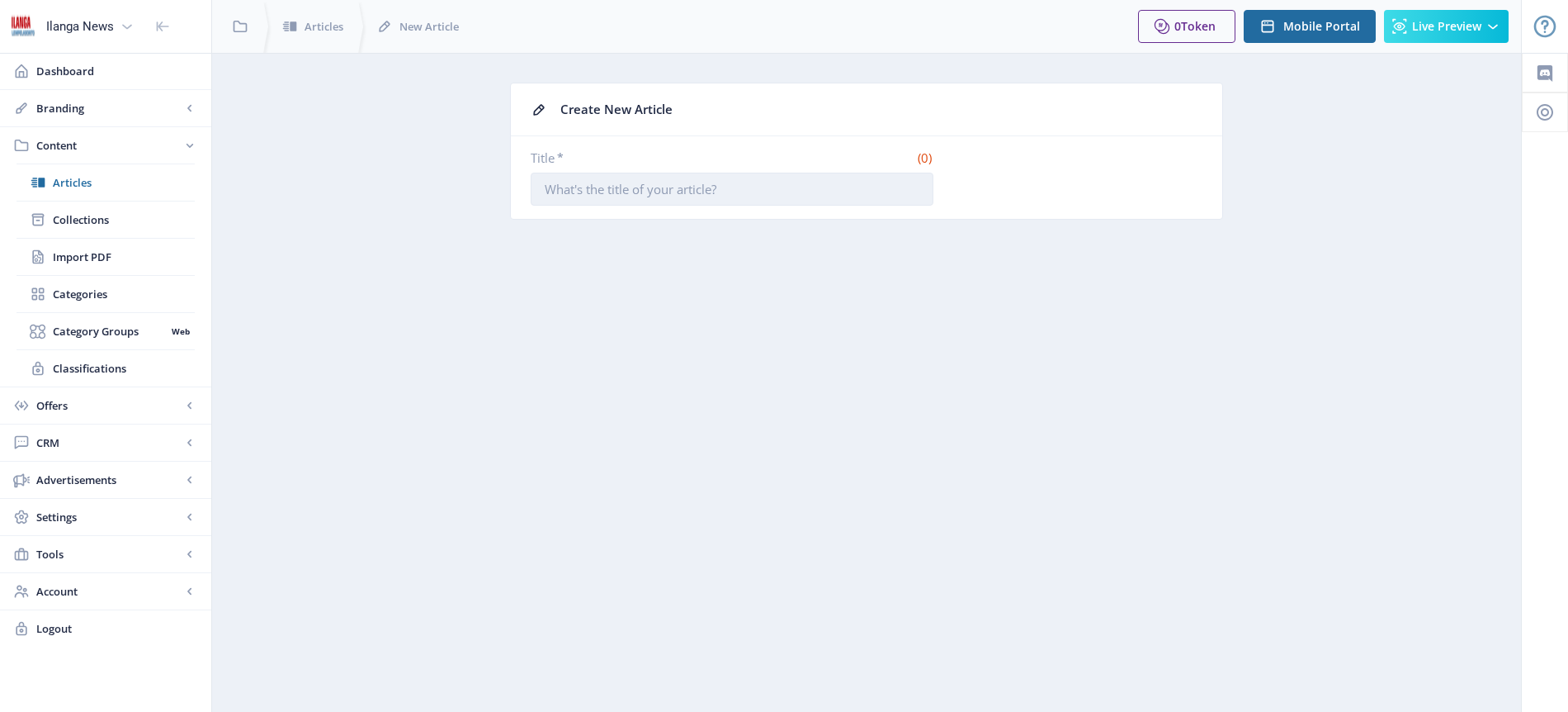
click at [622, 190] on input "Title *" at bounding box center [731, 188] width 402 height 33
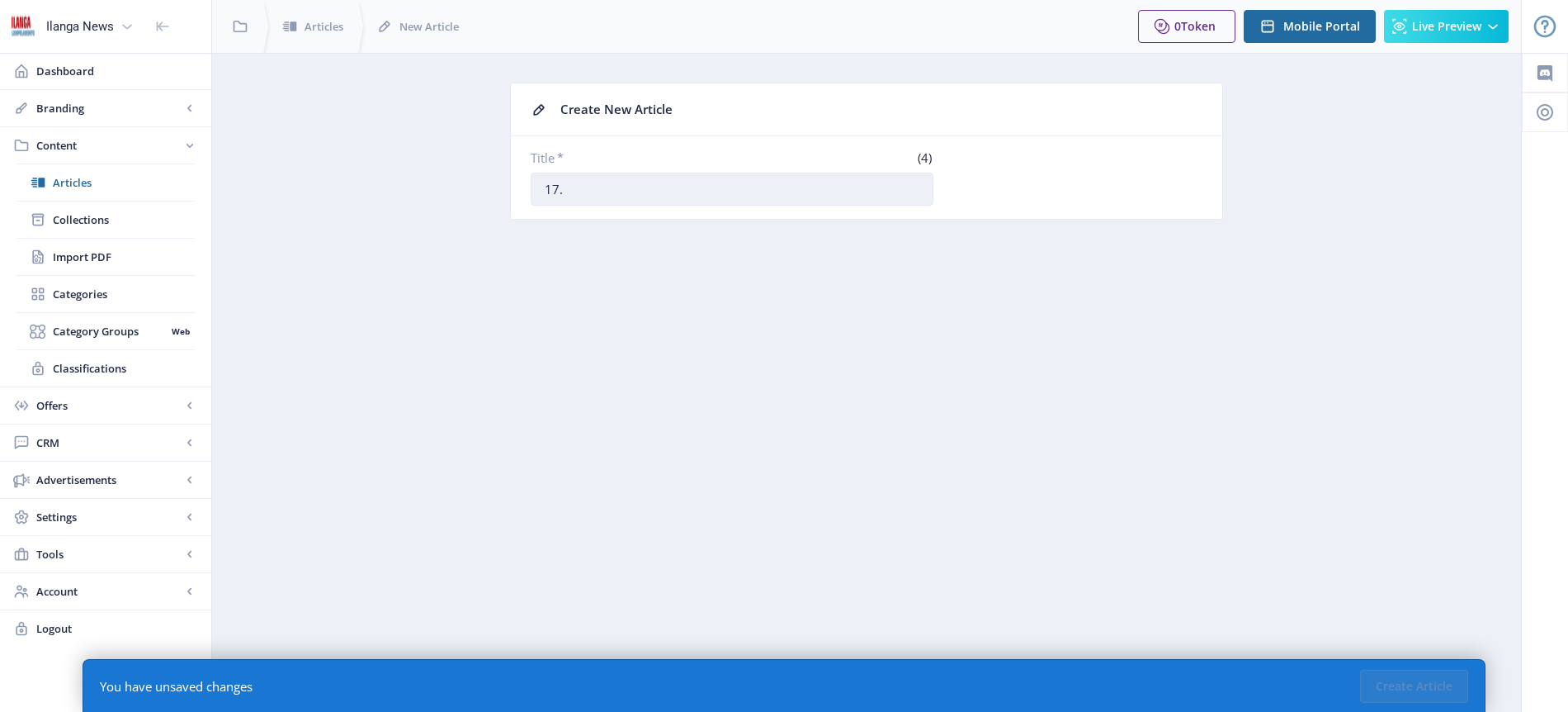
paste input "IChiefs imelwe ngumdlali oyedwa kwiBafana"
type input "17. IChiefs imelwe ngumdlali oyedwa kwiBafana"
click at [1414, 679] on button "Create Article" at bounding box center [1413, 685] width 108 height 33
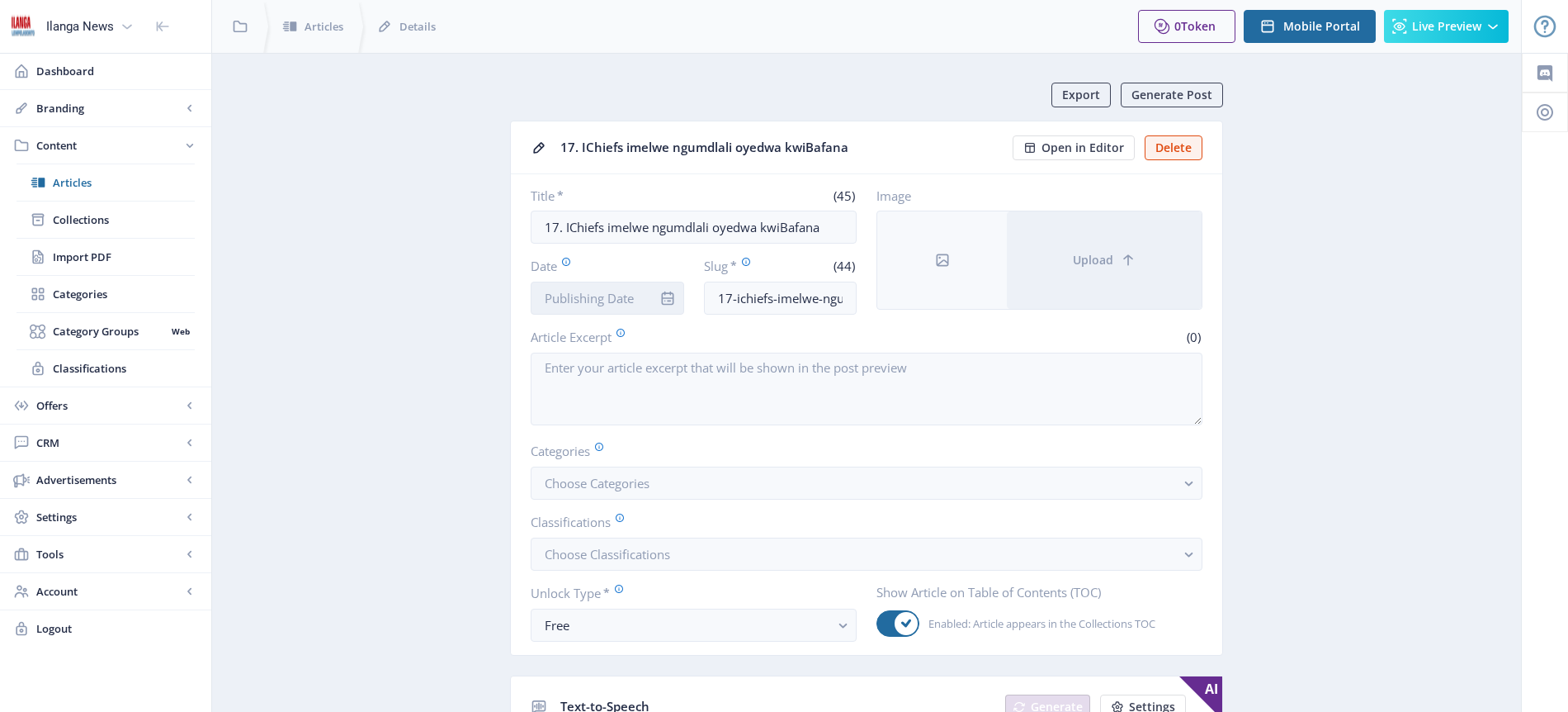
click at [628, 299] on input "Date" at bounding box center [607, 297] width 154 height 33
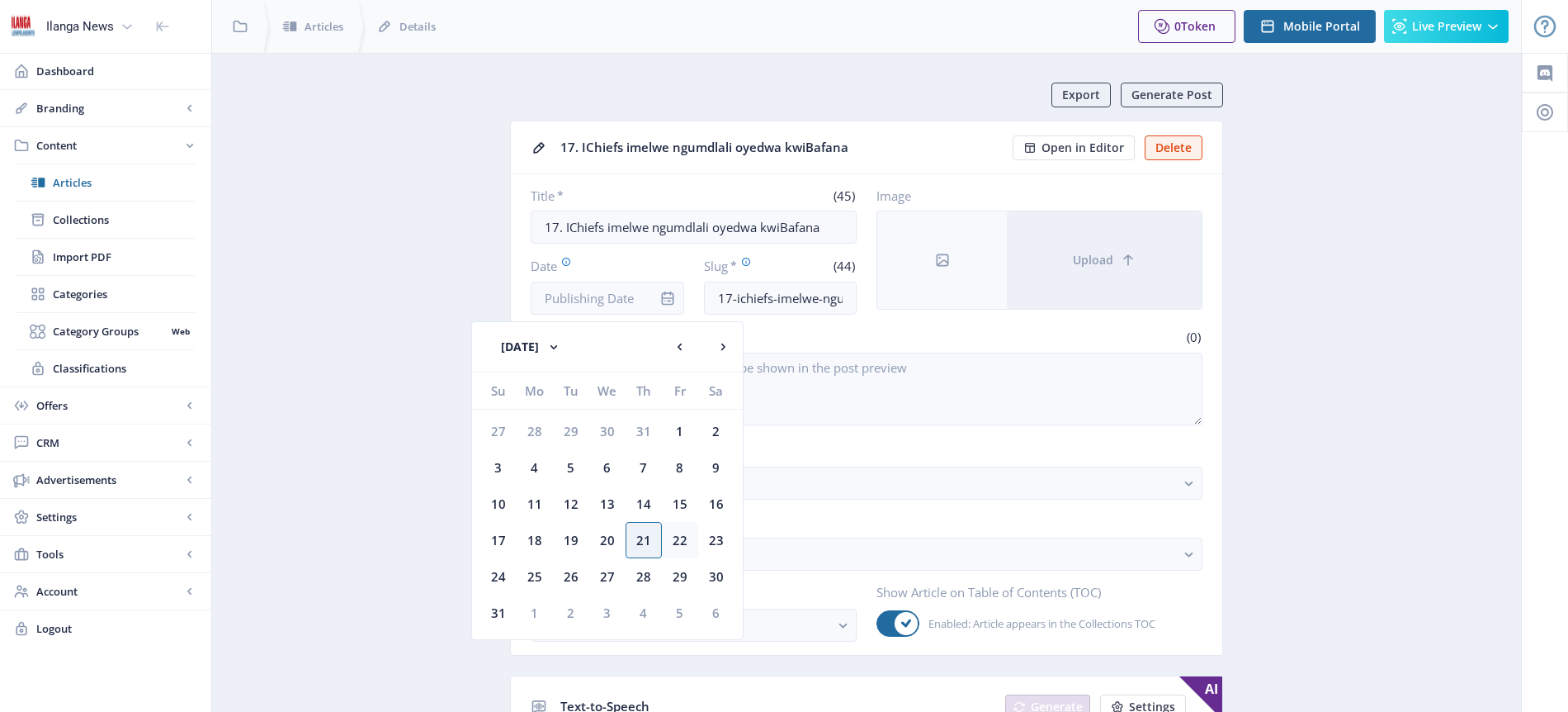
click at [685, 534] on div "22" at bounding box center [680, 539] width 37 height 37
type input "[DATE]"
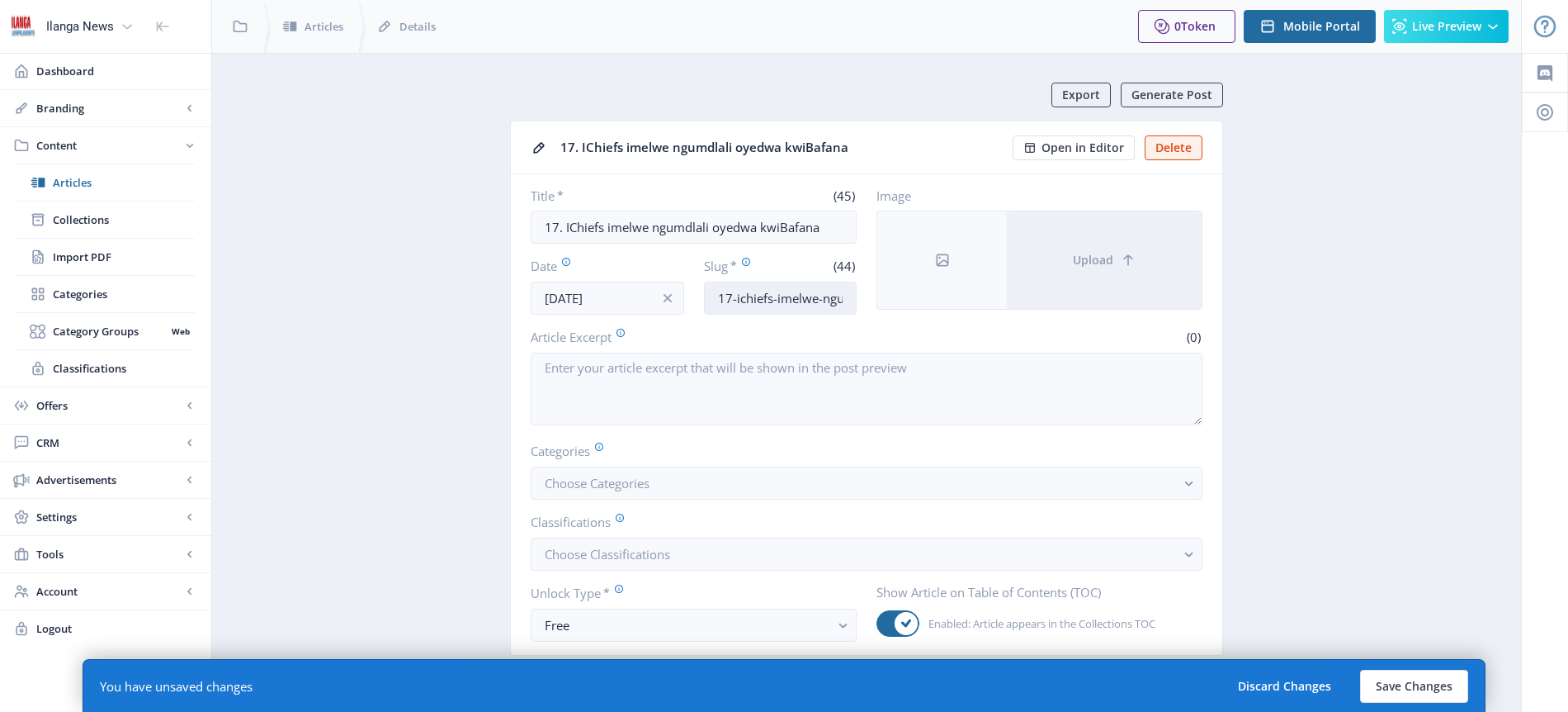
click at [778, 300] on input "17-ichiefs-imelwe-ngumdlali-oyedwa-kwibafana" at bounding box center [780, 297] width 154 height 33
type input "C"
type input "Shabalala-Bafana"
click at [629, 488] on span "Choose Categories" at bounding box center [598, 483] width 105 height 17
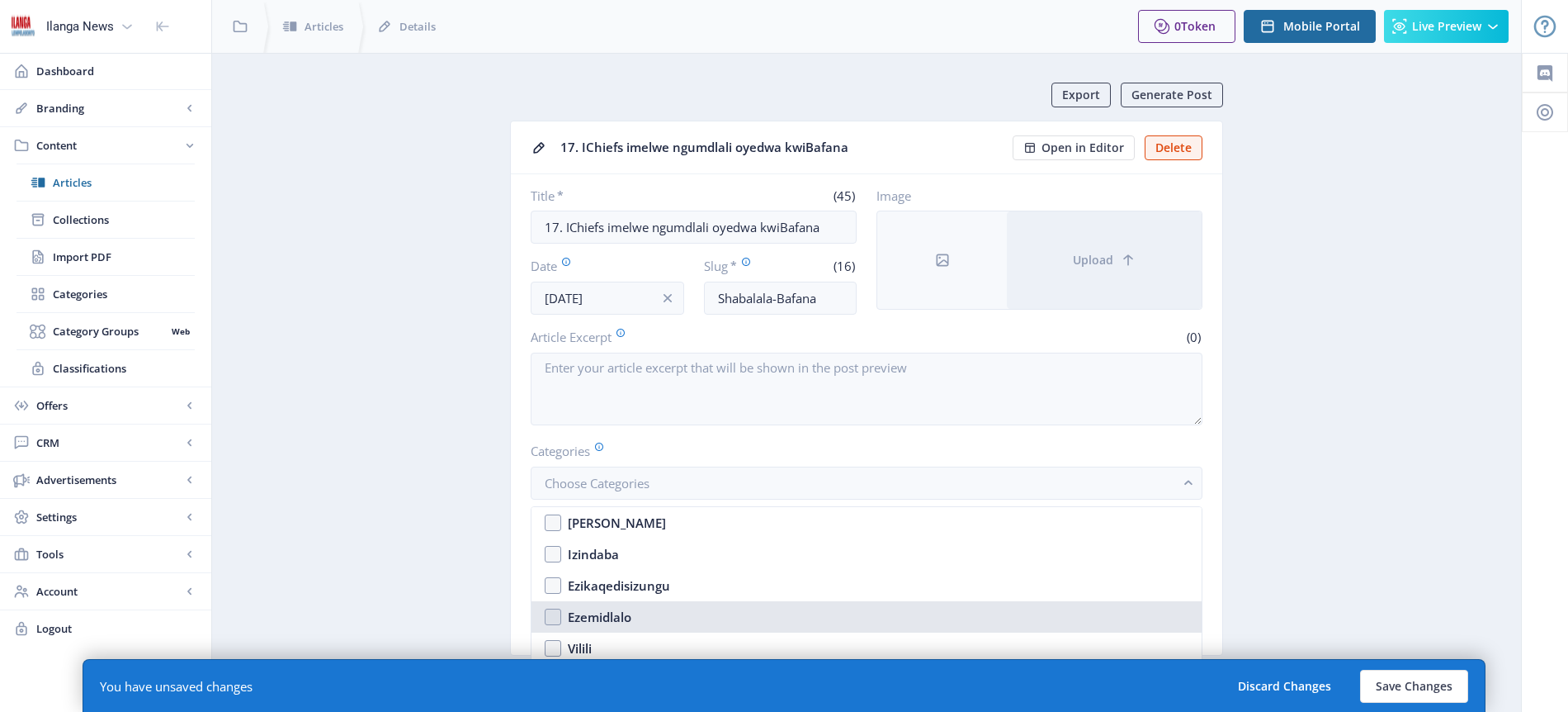
click at [594, 622] on div "Ezemidlalo" at bounding box center [600, 617] width 63 height 20
checkbox input "true"
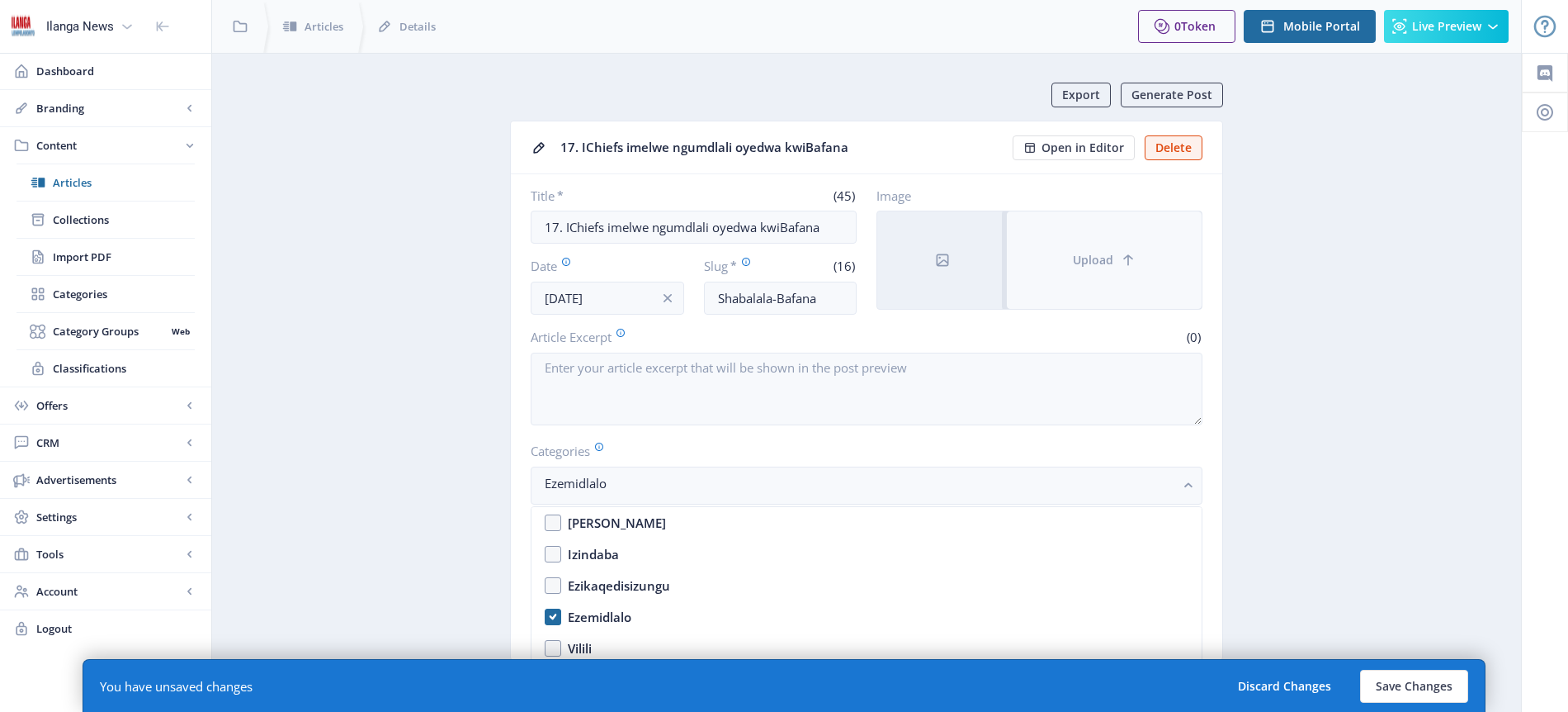
click at [1117, 258] on button "Upload" at bounding box center [1104, 260] width 195 height 97
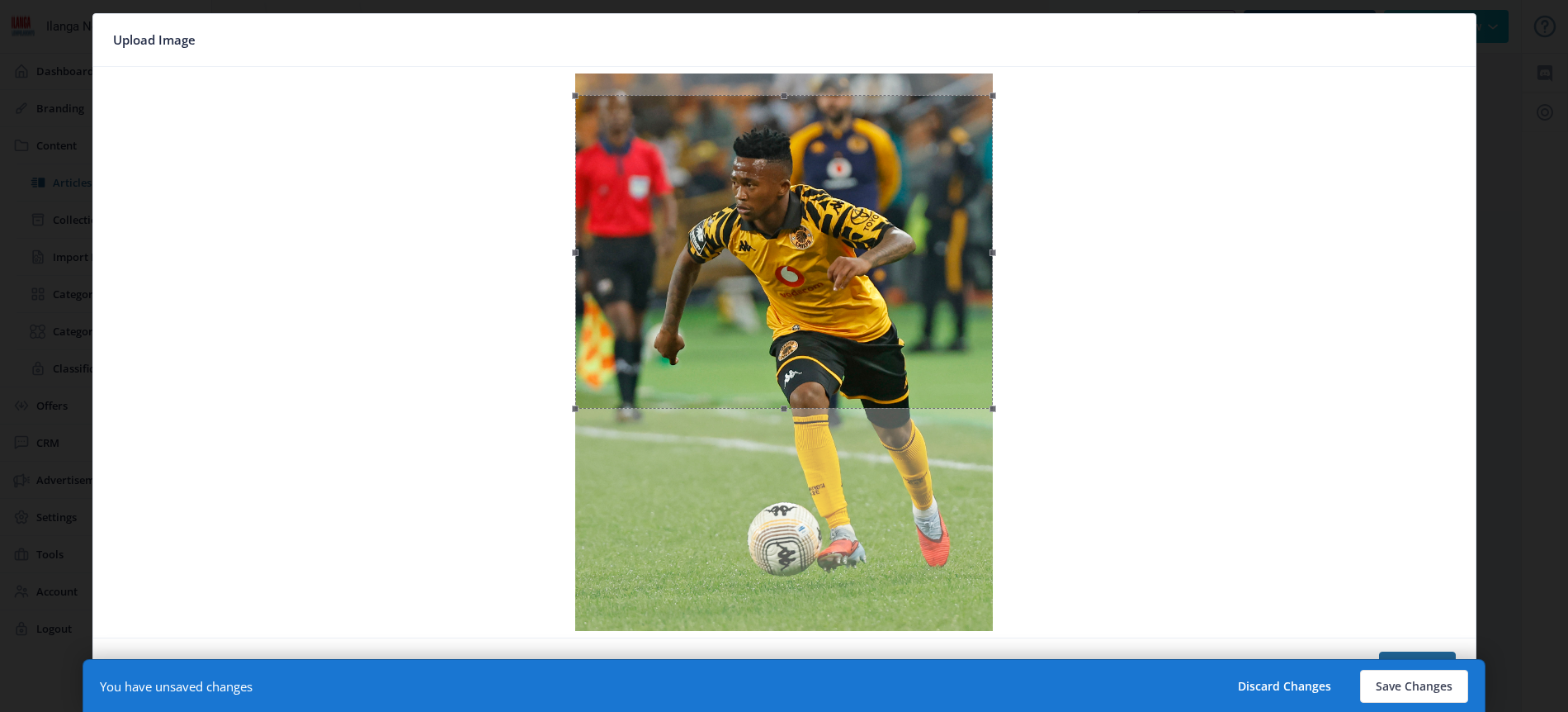
drag, startPoint x: 812, startPoint y: 279, endPoint x: 809, endPoint y: 299, distance: 20.2
click at [809, 299] on div at bounding box center [783, 252] width 417 height 313
click at [1412, 683] on button "Save Changes" at bounding box center [1413, 685] width 108 height 33
type input "shabalala-bafana"
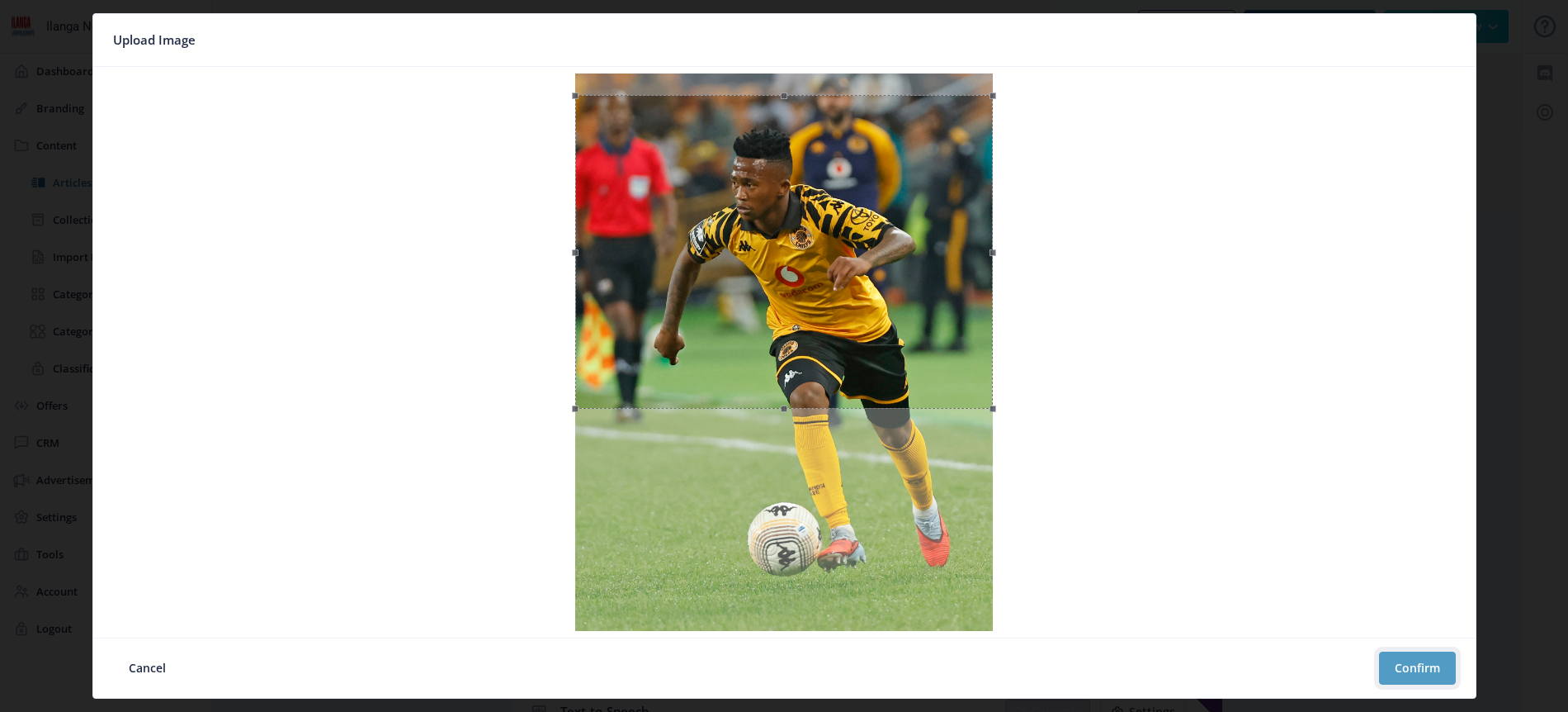
click at [1414, 669] on button "Confirm" at bounding box center [1416, 667] width 76 height 33
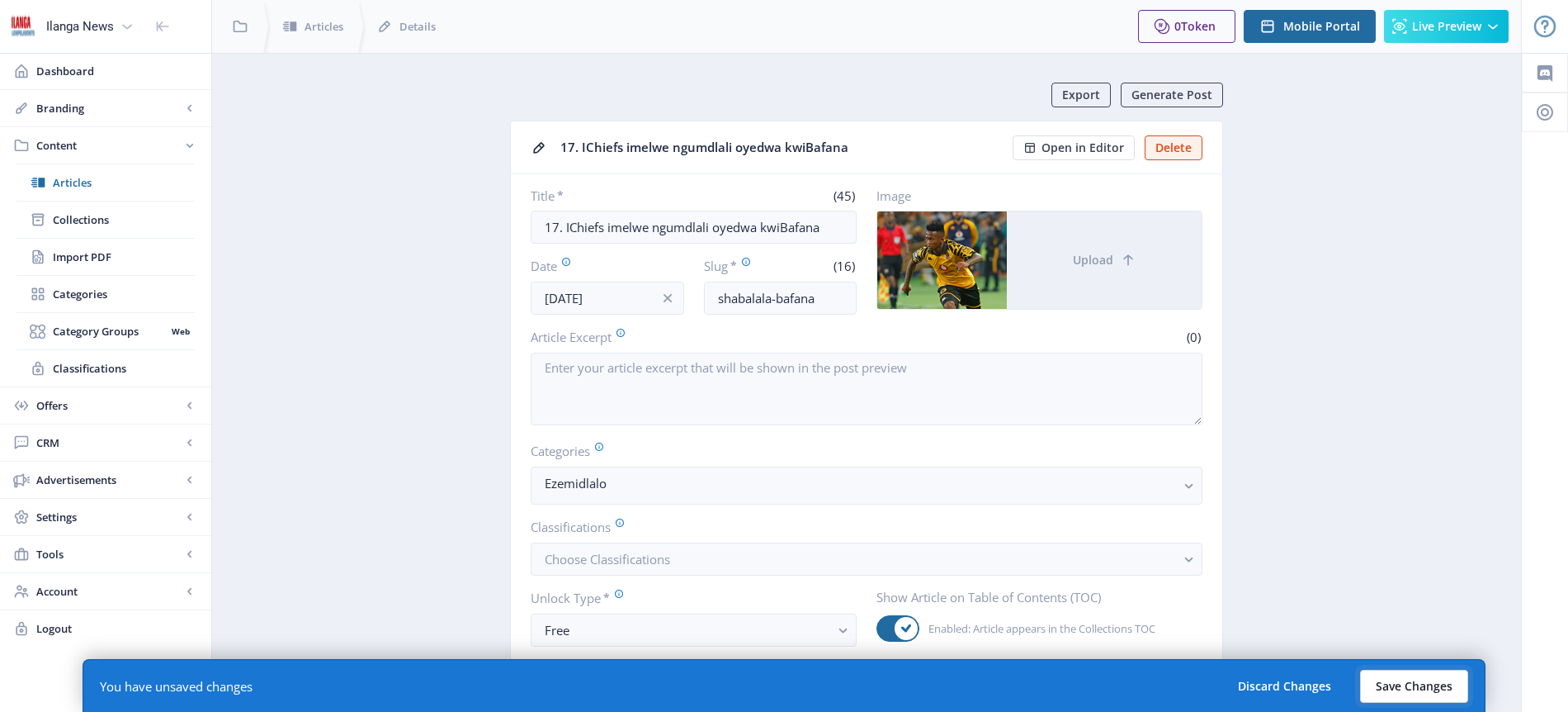
click at [1418, 684] on button "Save Changes" at bounding box center [1413, 685] width 108 height 33
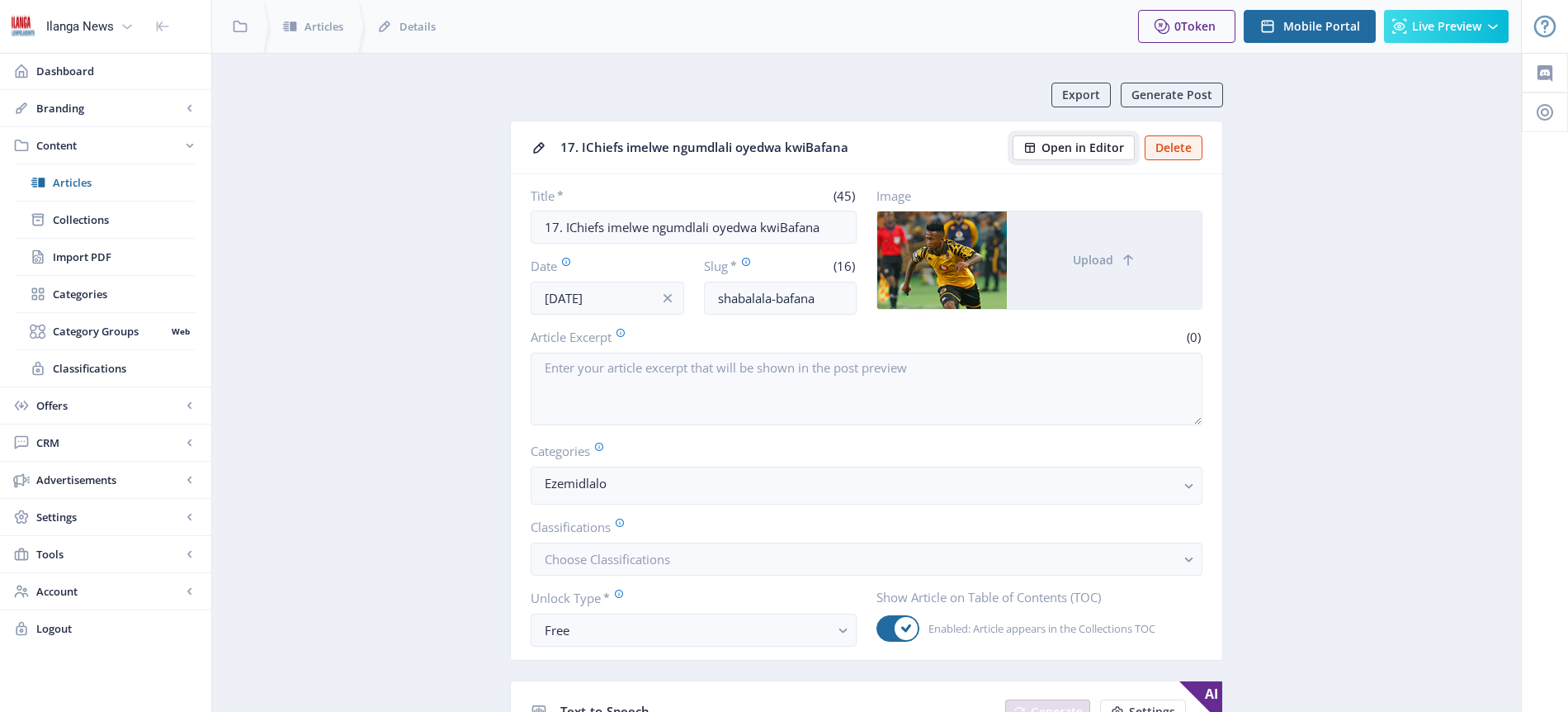
click at [1072, 151] on span "Open in Editor" at bounding box center [1082, 147] width 82 height 13
click at [71, 178] on span "Articles" at bounding box center [123, 182] width 142 height 17
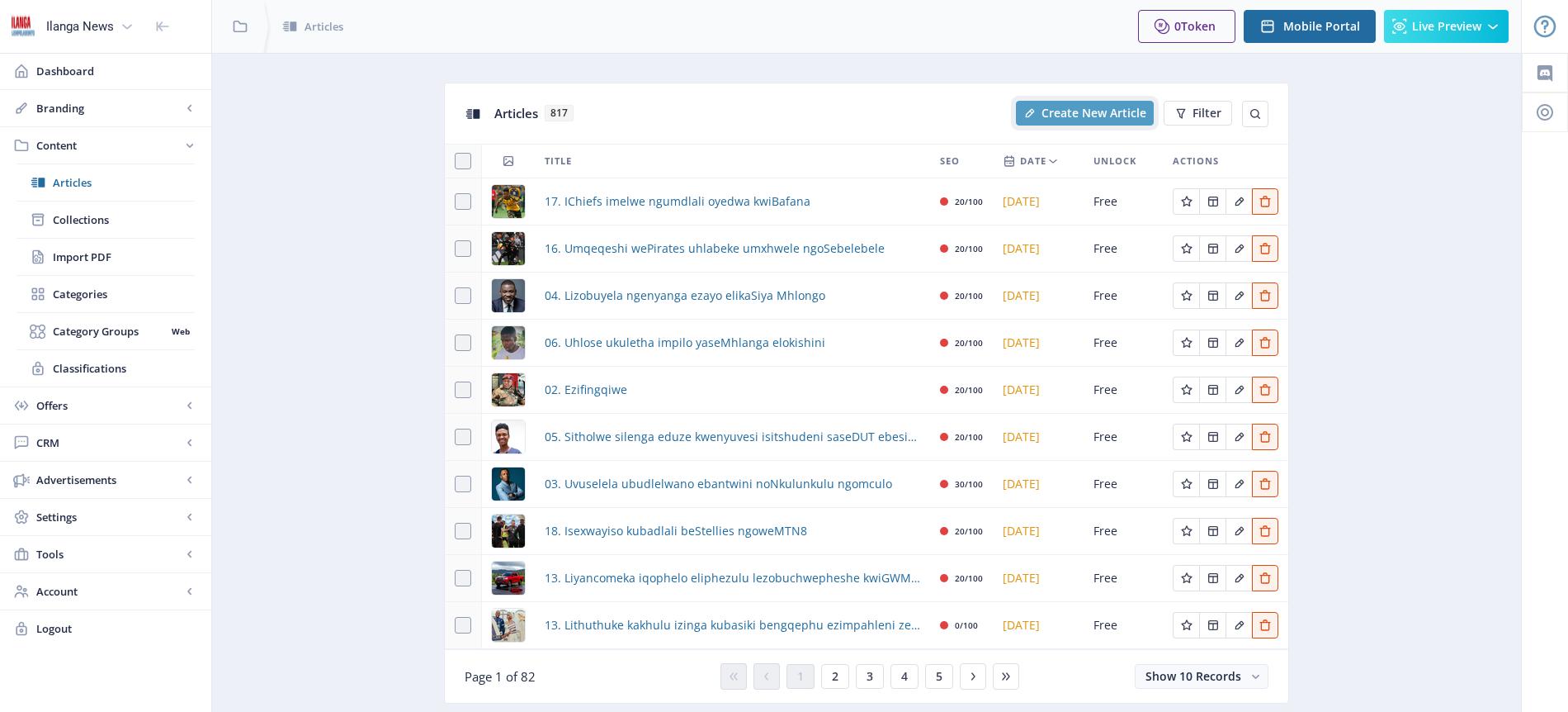
click at [1100, 113] on span "Create New Article" at bounding box center [1094, 112] width 105 height 13
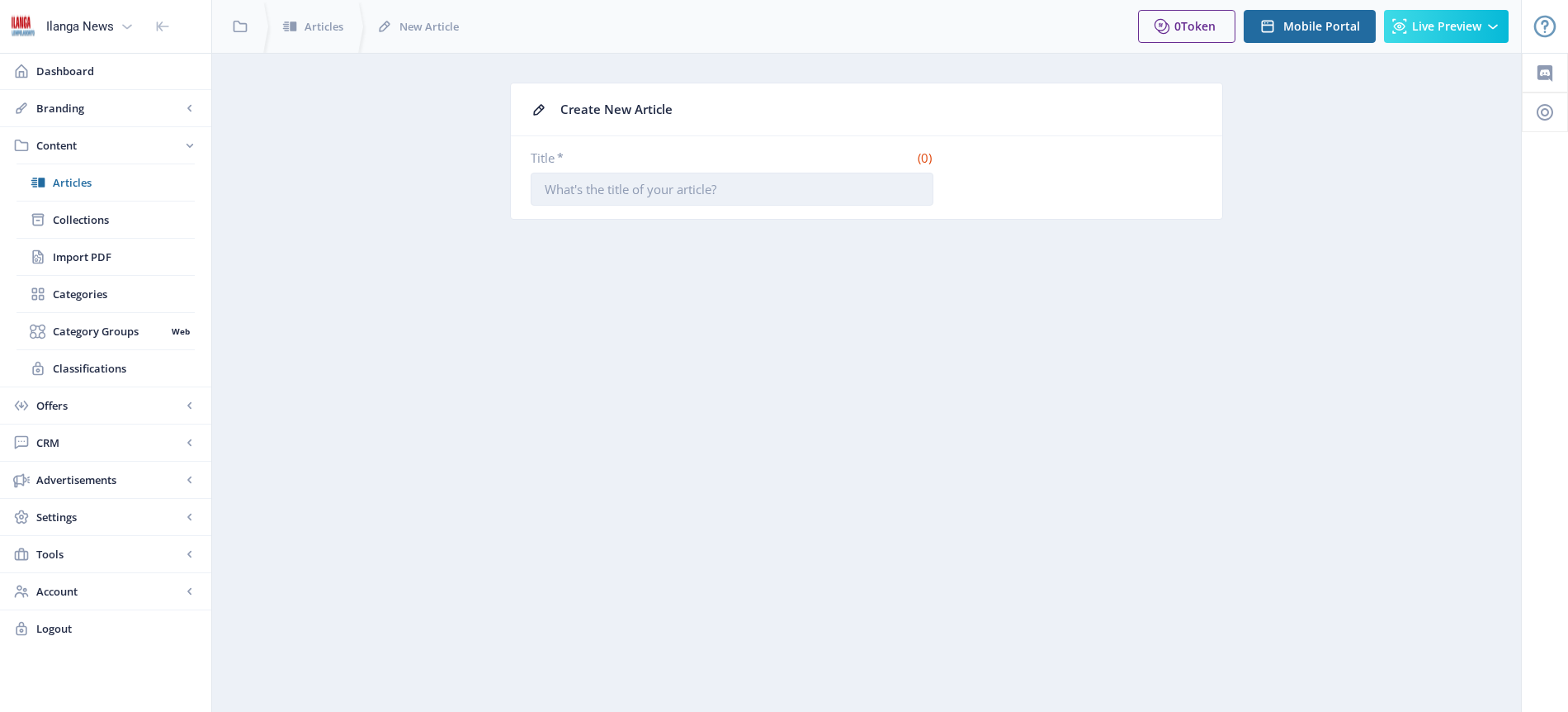
click at [586, 191] on input "Title *" at bounding box center [731, 188] width 402 height 33
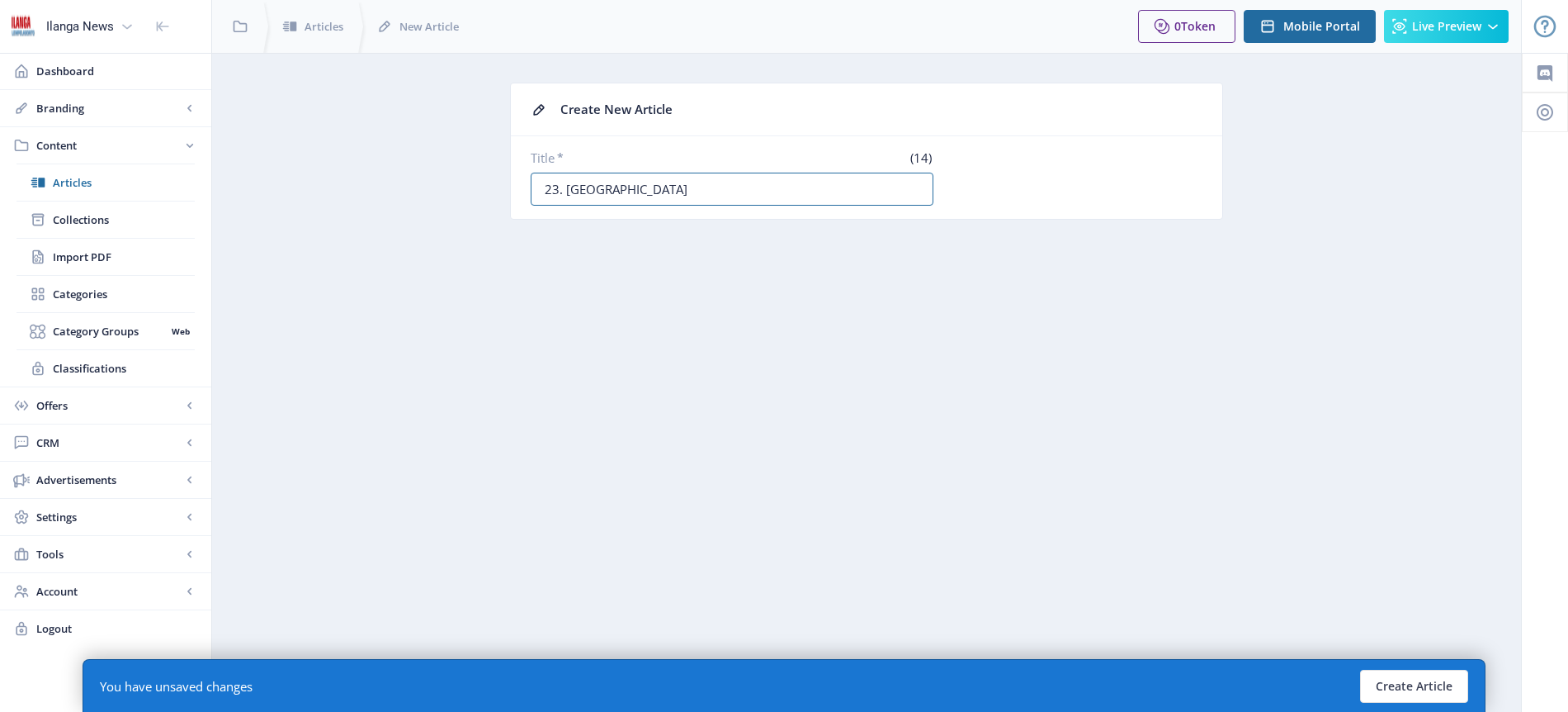
type input "23. [GEOGRAPHIC_DATA]"
click at [1422, 693] on button "Create Article" at bounding box center [1413, 685] width 108 height 33
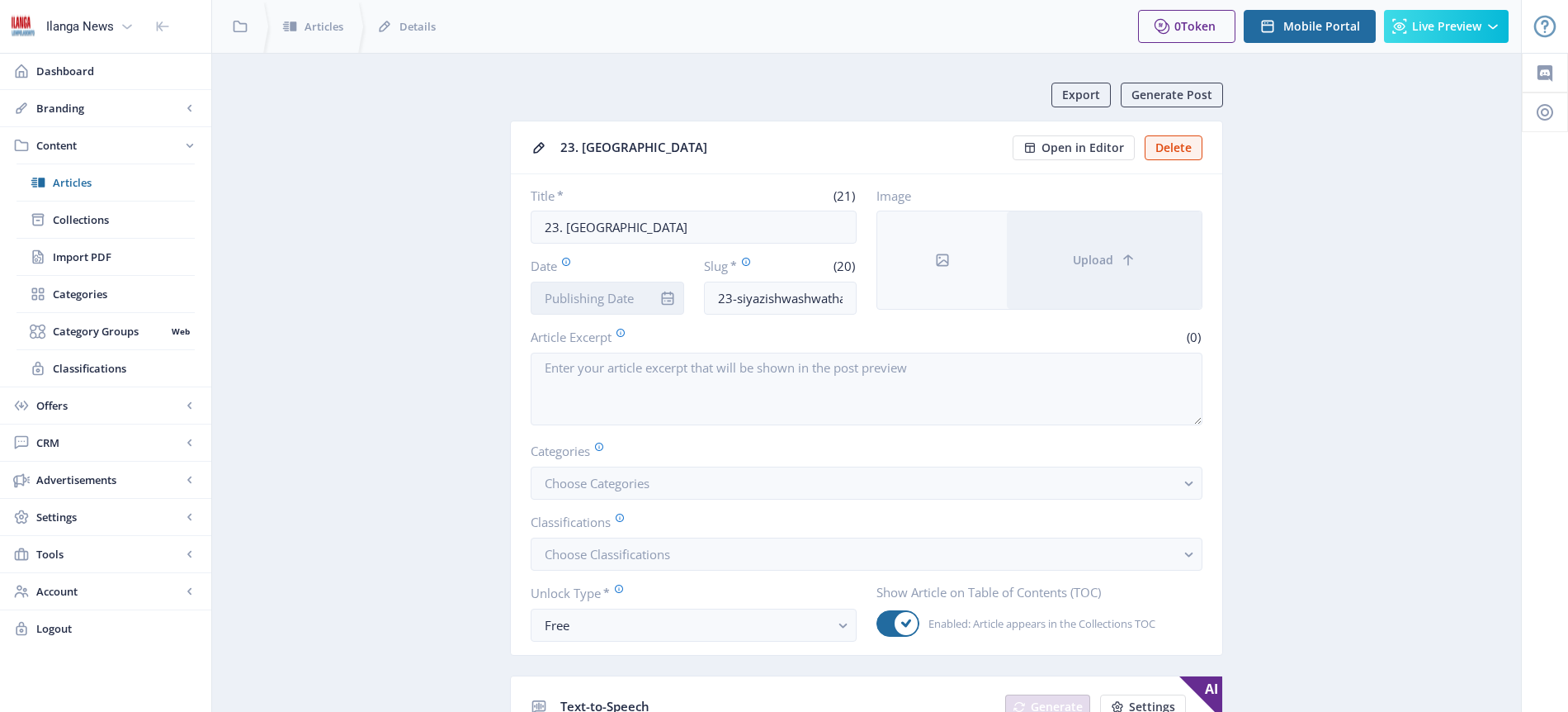
click at [628, 294] on input "Date" at bounding box center [607, 297] width 154 height 33
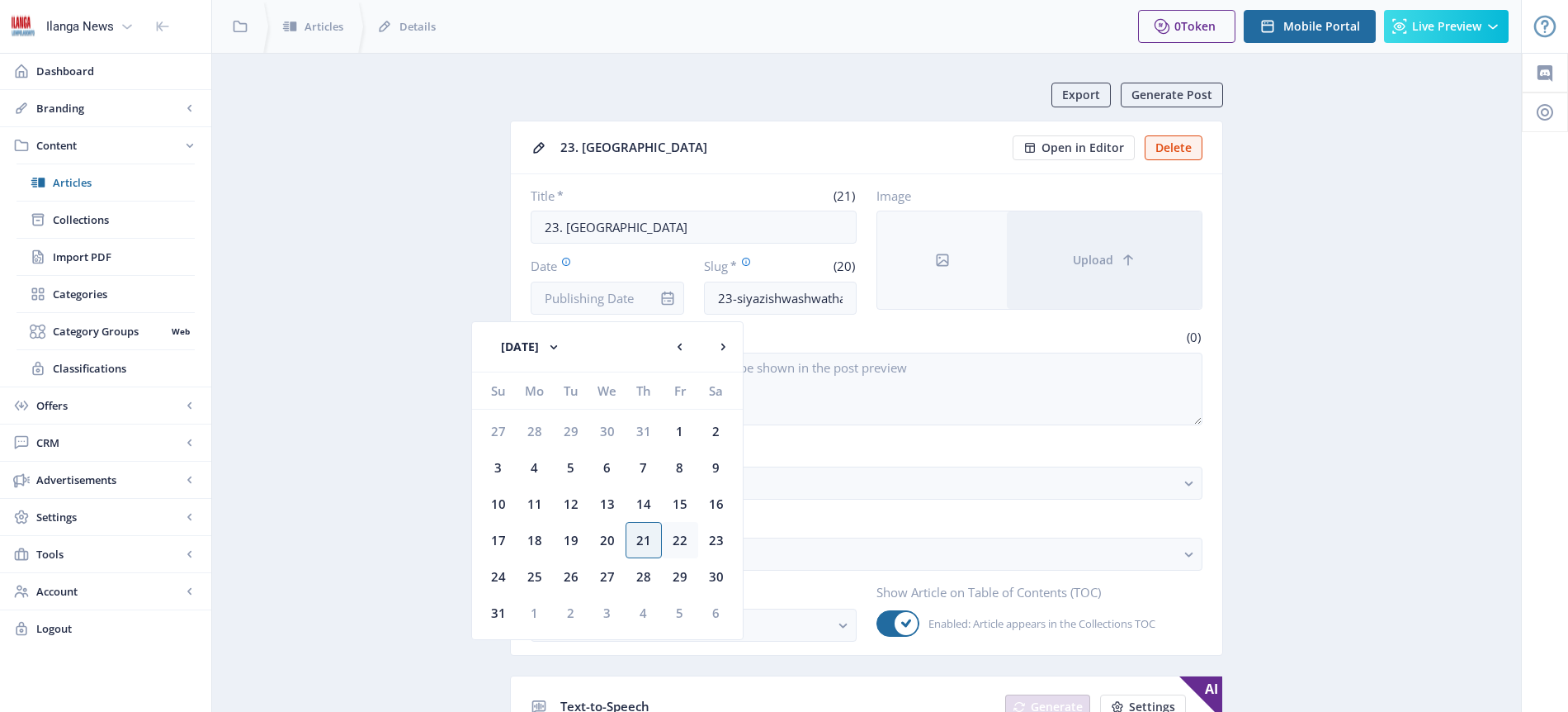
click at [684, 531] on div "22" at bounding box center [680, 539] width 37 height 37
type input "[DATE]"
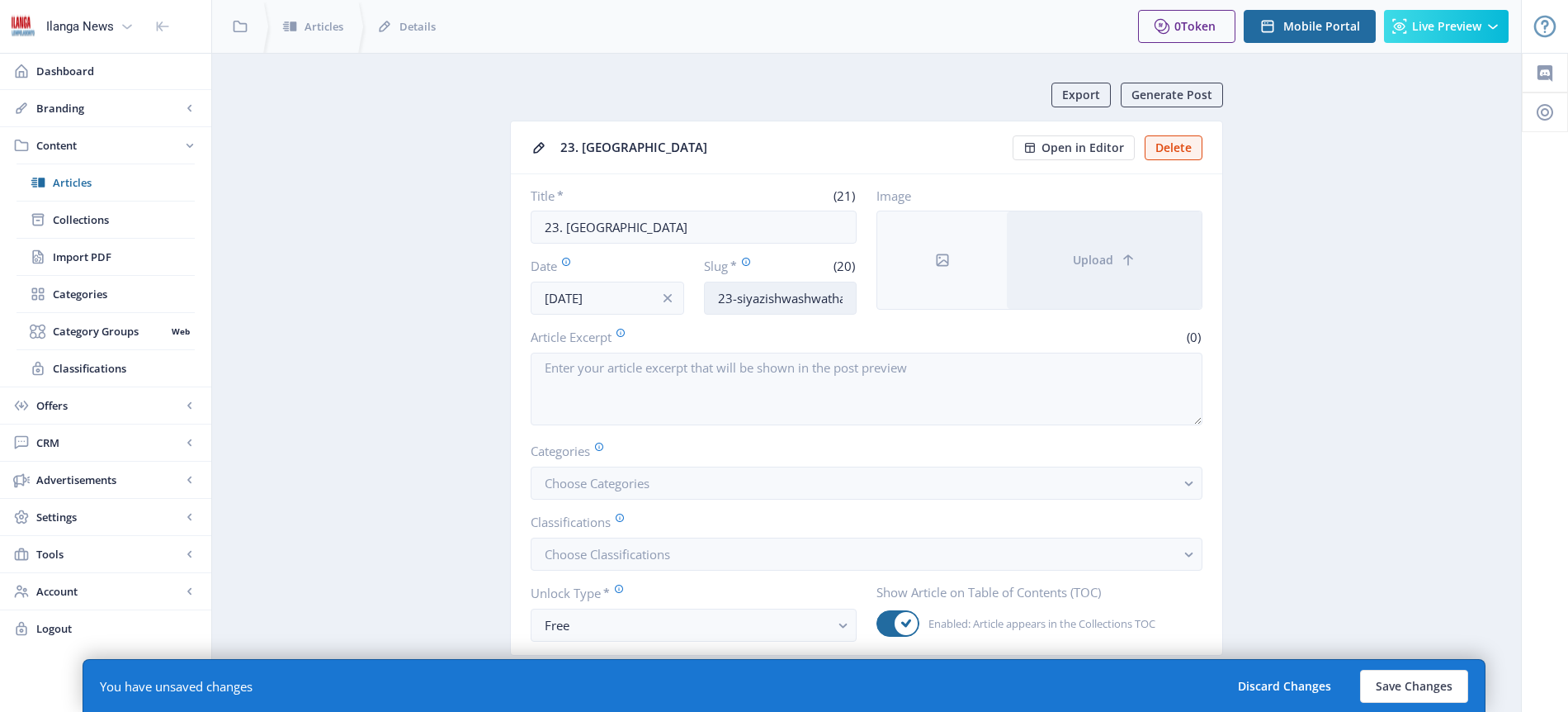
click at [793, 297] on input "23-siyazishwashwatha" at bounding box center [780, 297] width 154 height 33
click at [1407, 694] on button "Save Changes" at bounding box center [1413, 685] width 108 height 33
type input "shwa-shwi"
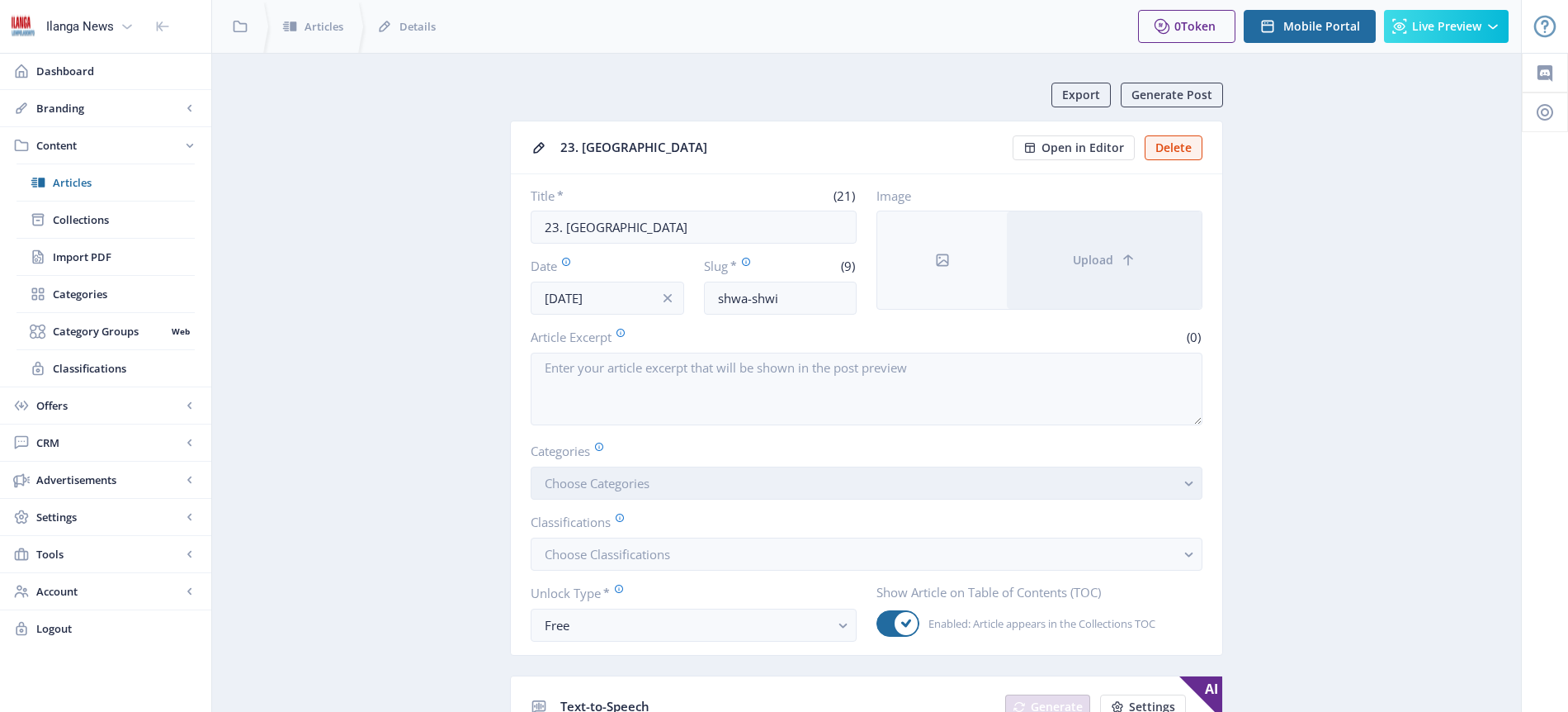
click at [653, 483] on button "Choose Categories" at bounding box center [866, 482] width 672 height 33
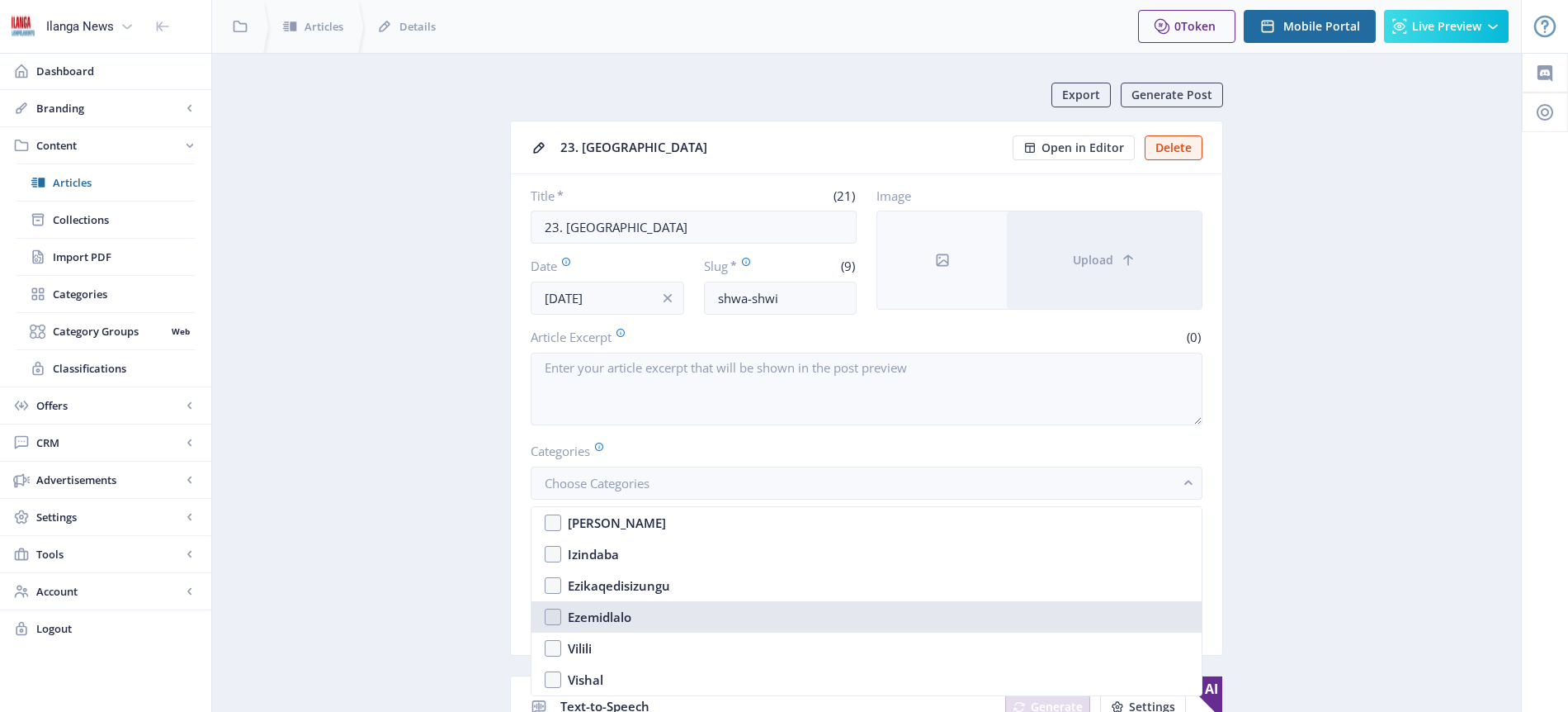
click at [628, 618] on div "Ezemidlalo" at bounding box center [600, 617] width 63 height 20
checkbox input "true"
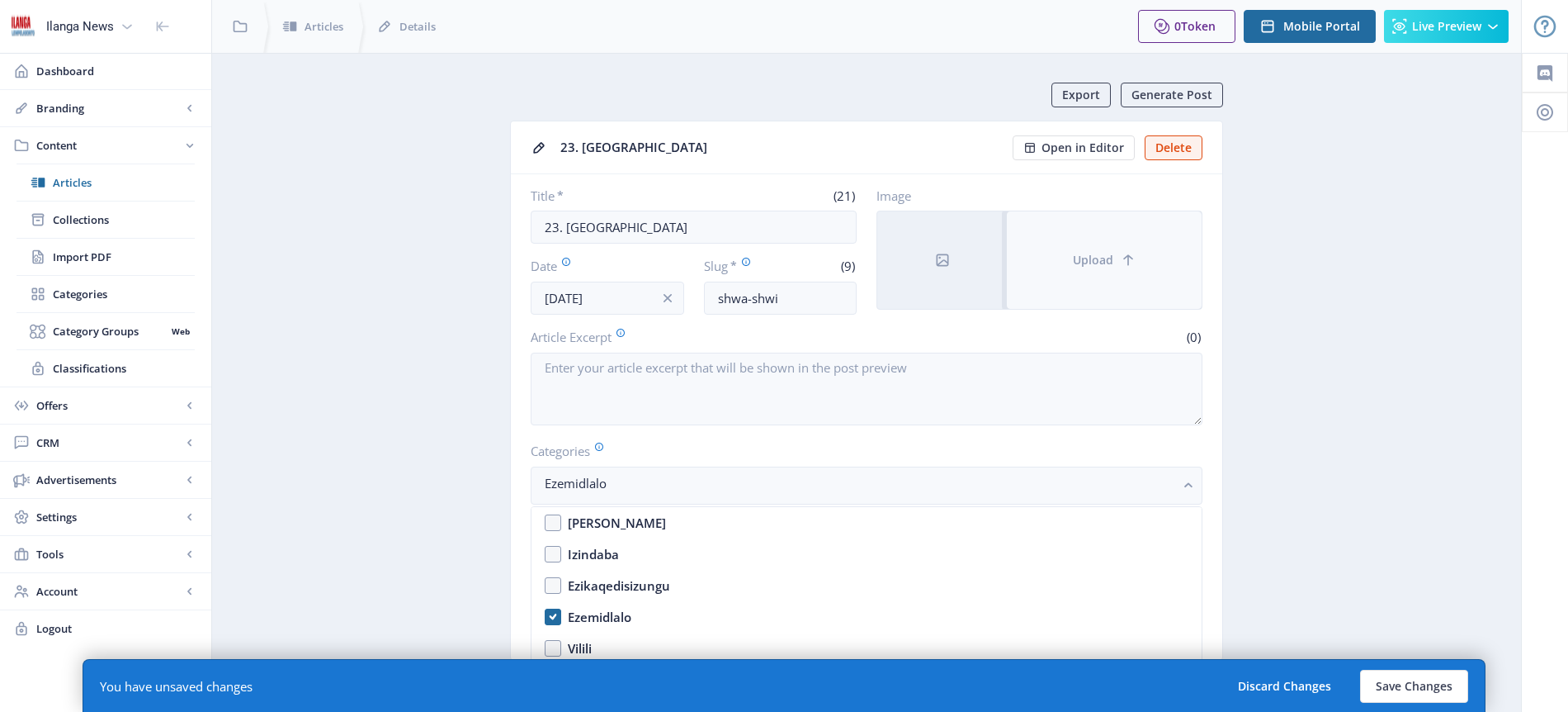
click at [1094, 267] on span "Upload" at bounding box center [1092, 260] width 41 height 13
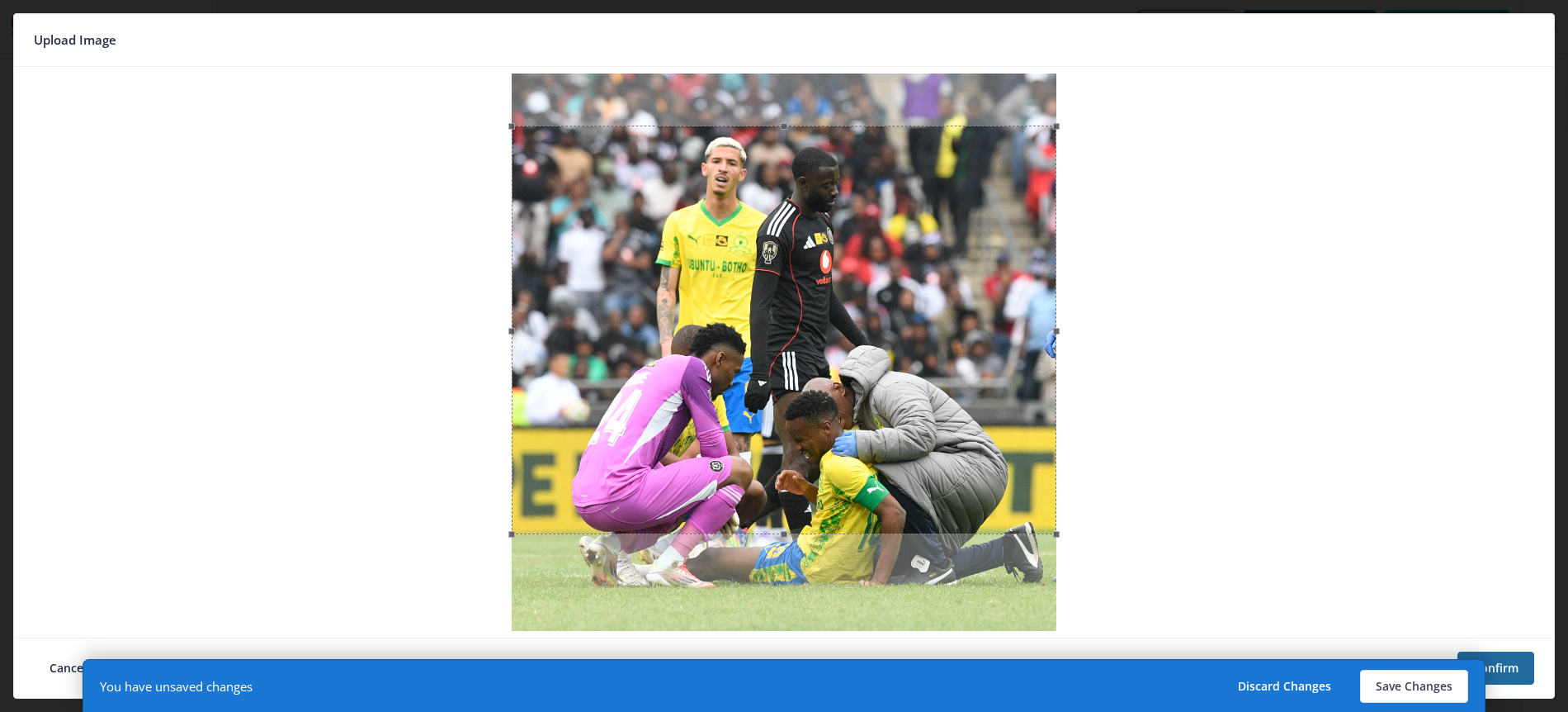
drag, startPoint x: 818, startPoint y: 306, endPoint x: 816, endPoint y: 358, distance: 52.0
click at [816, 358] on div at bounding box center [784, 330] width 545 height 409
click at [1423, 691] on button "Save Changes" at bounding box center [1413, 685] width 108 height 33
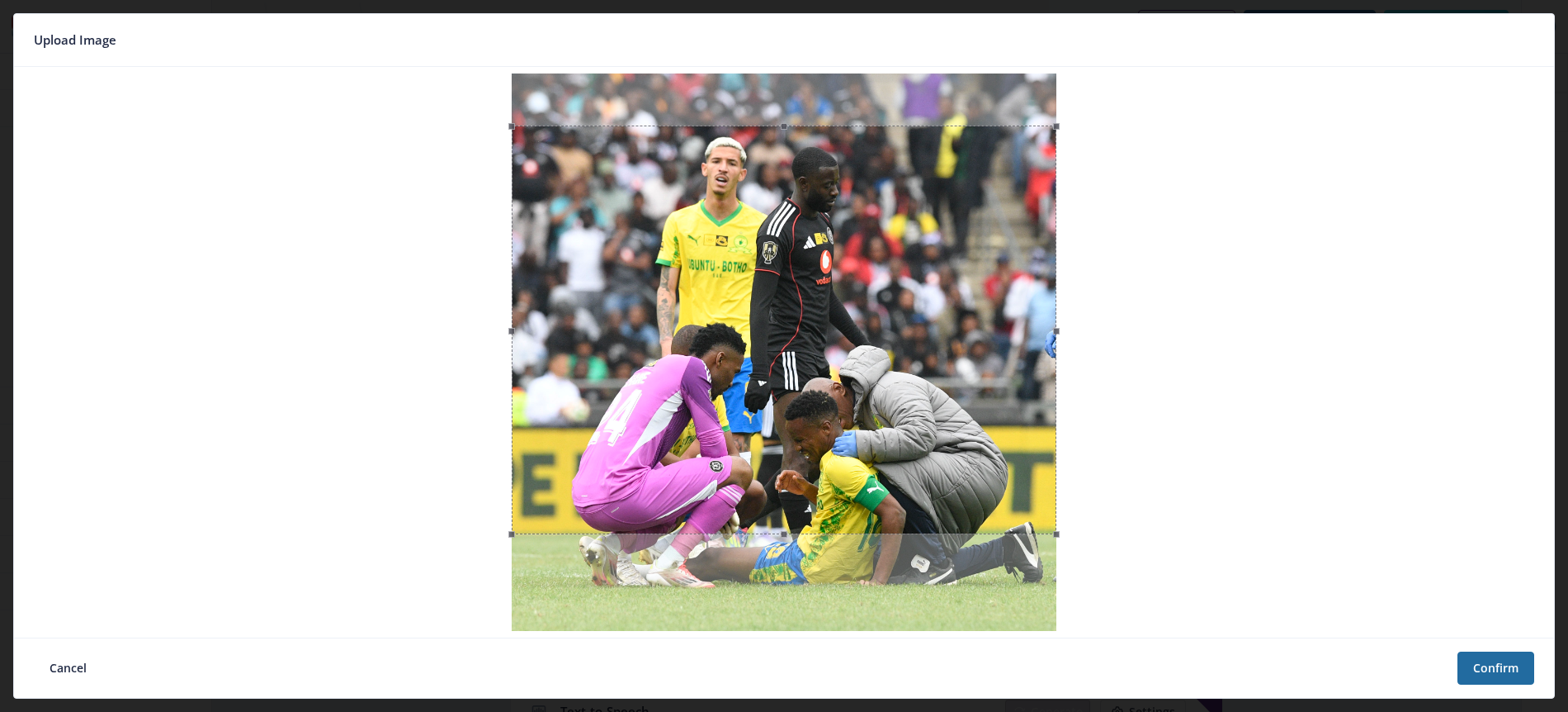
click at [1422, 684] on nb-card-footer "Cancel Confirm" at bounding box center [784, 667] width 1540 height 60
click at [1502, 665] on button "Confirm" at bounding box center [1496, 667] width 76 height 33
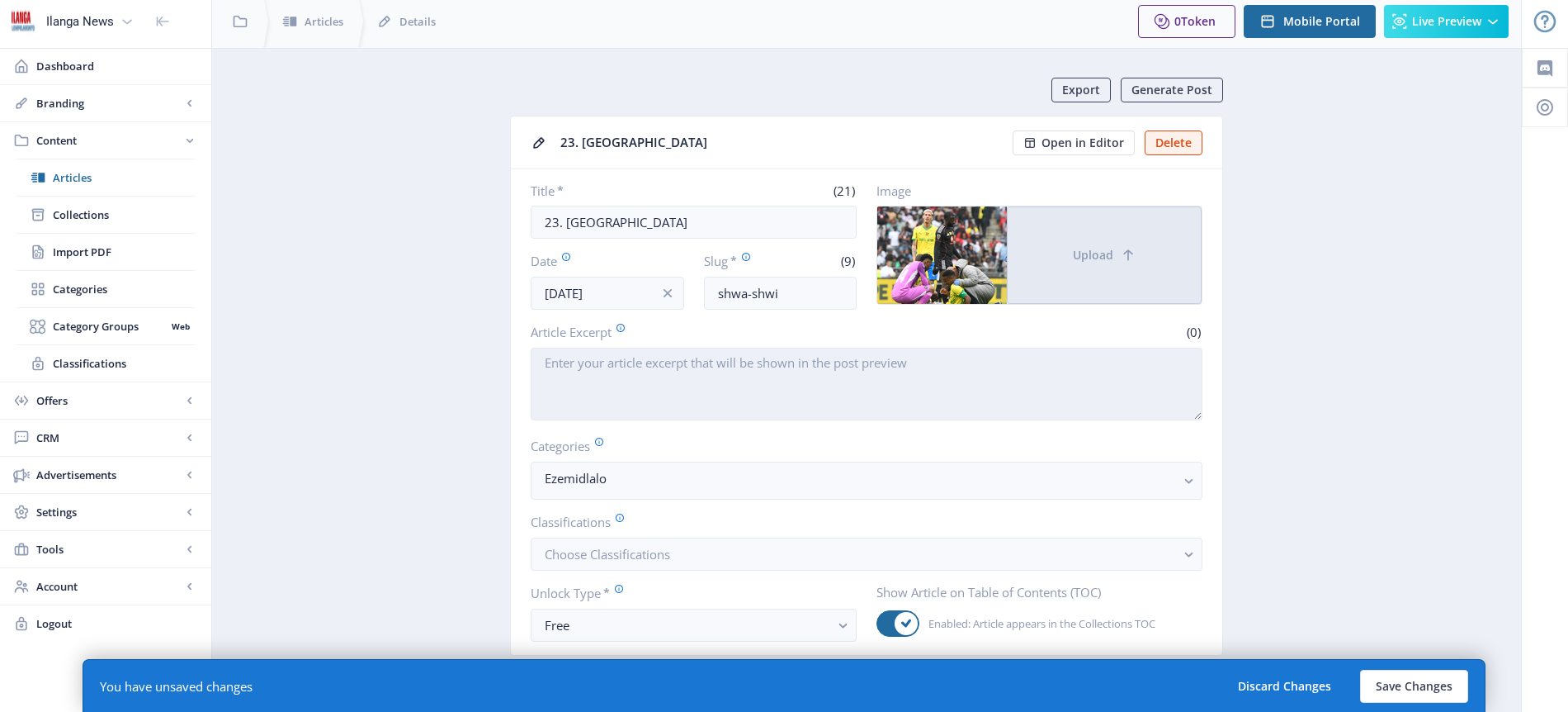
scroll to position [16, 0]
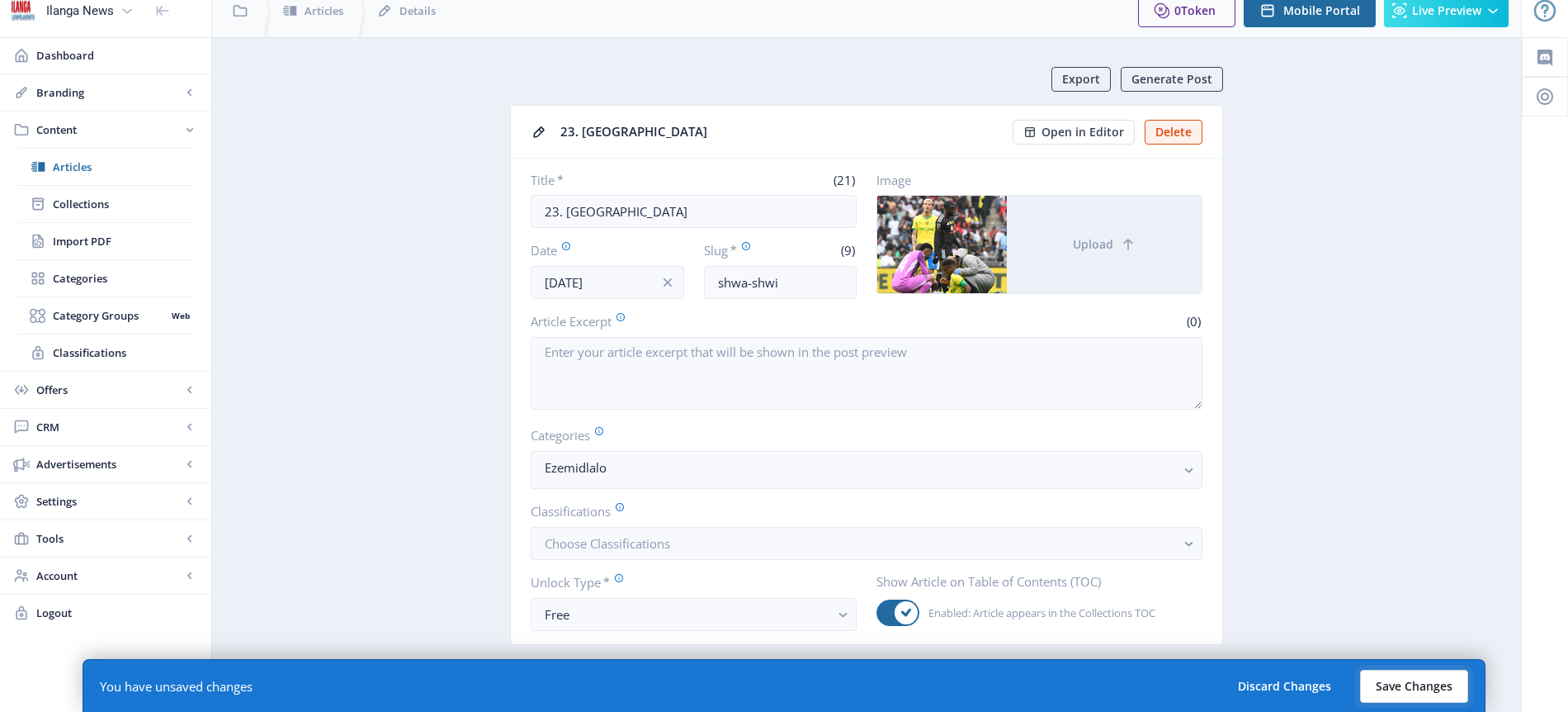
click at [1428, 689] on button "Save Changes" at bounding box center [1413, 685] width 108 height 33
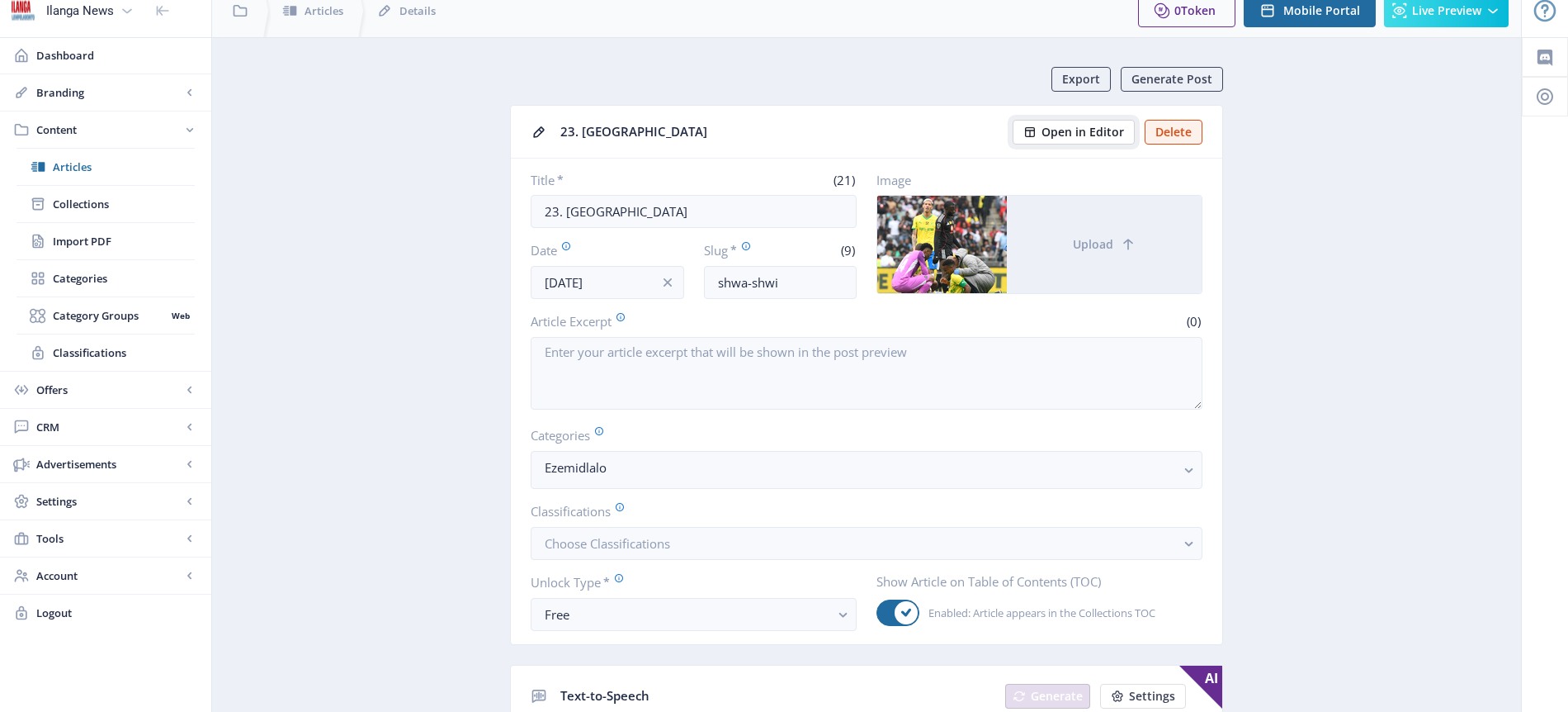
click at [1114, 130] on span "Open in Editor" at bounding box center [1082, 132] width 82 height 13
